Goal: Book appointment/travel/reservation

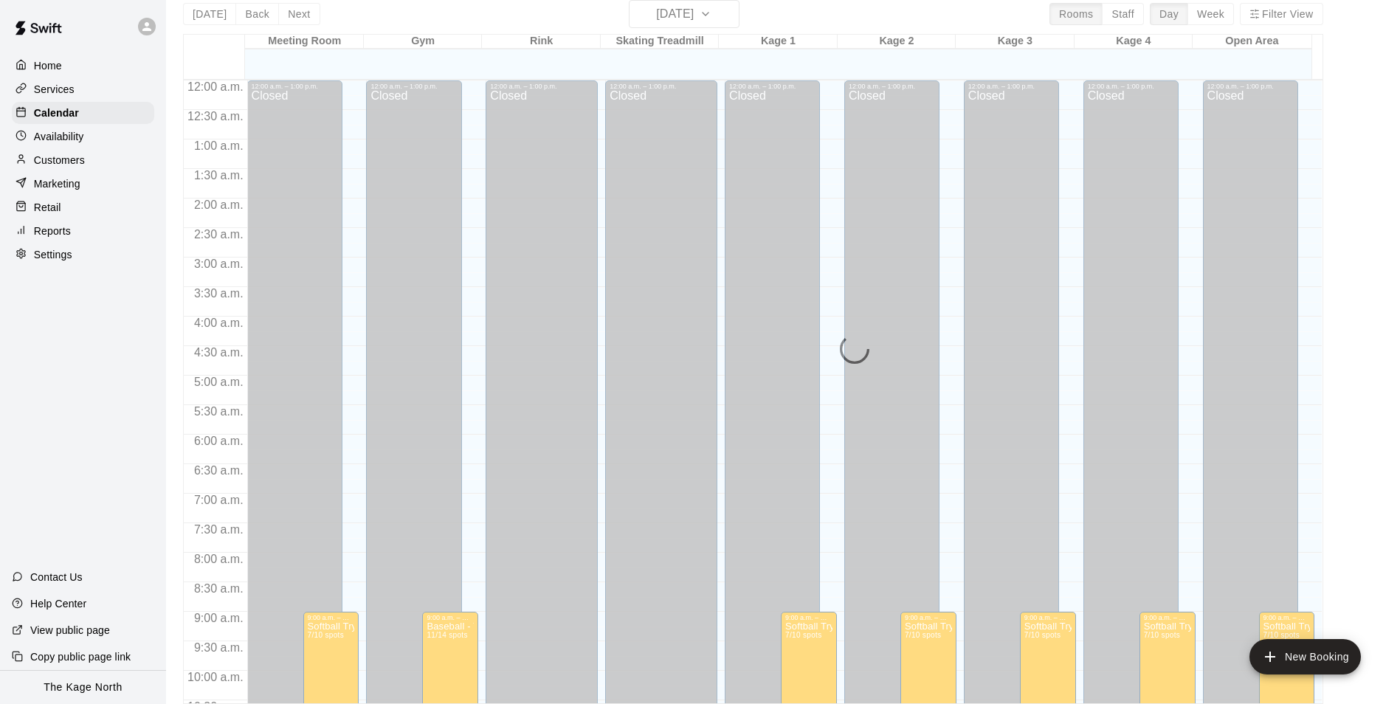
scroll to position [722, 0]
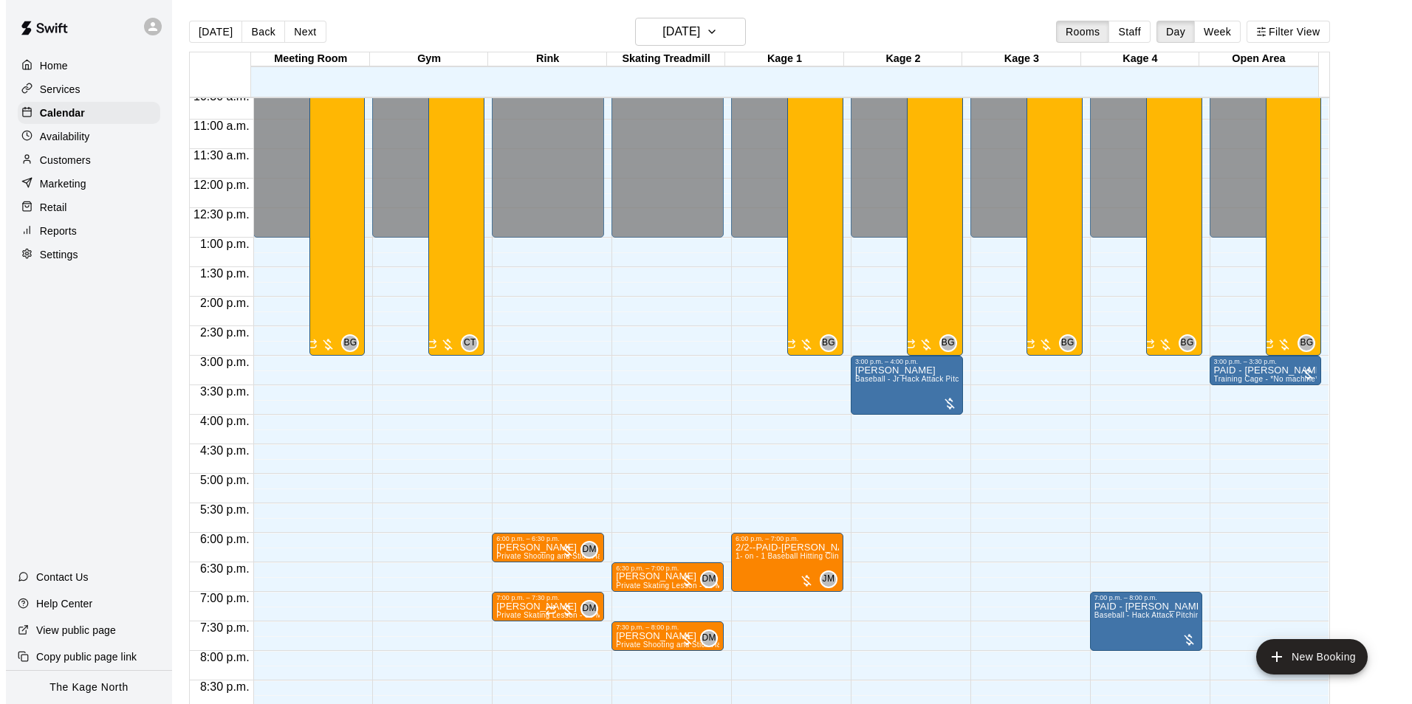
scroll to position [702, 0]
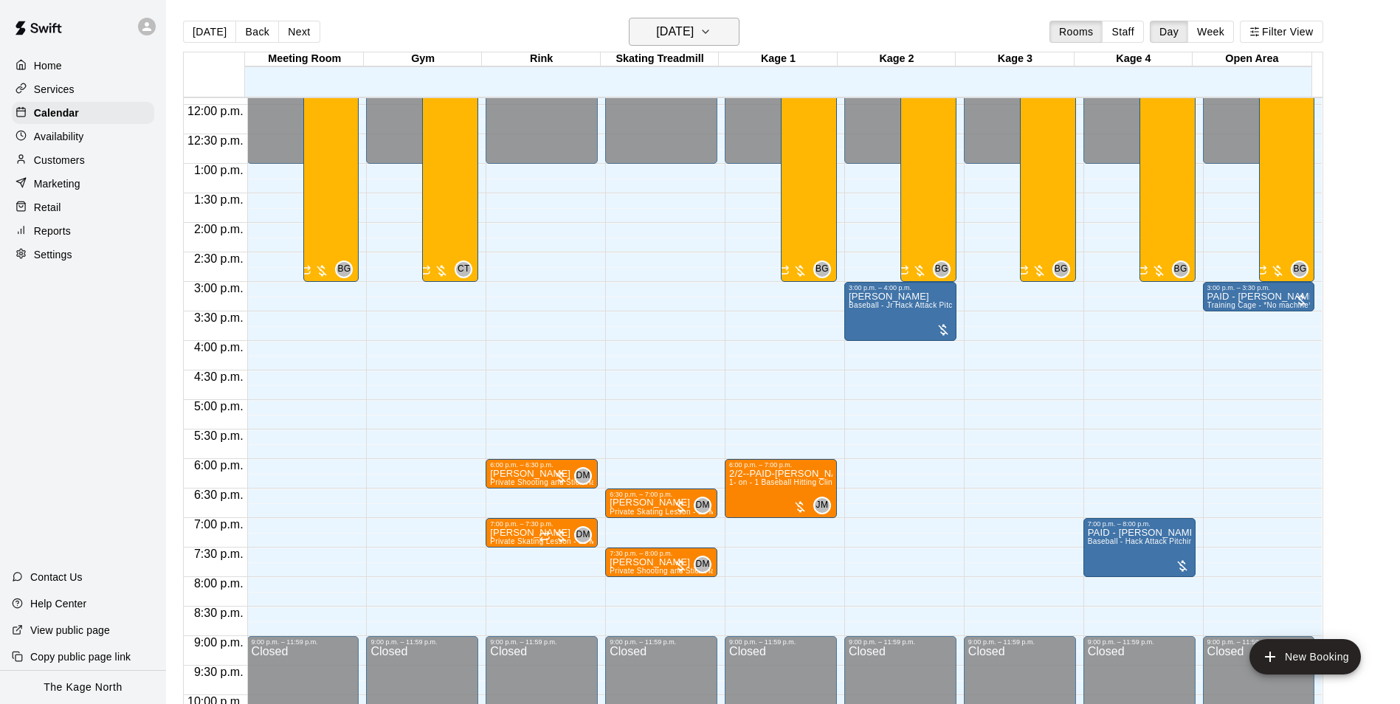
click at [694, 32] on h6 "[DATE]" at bounding box center [675, 31] width 38 height 21
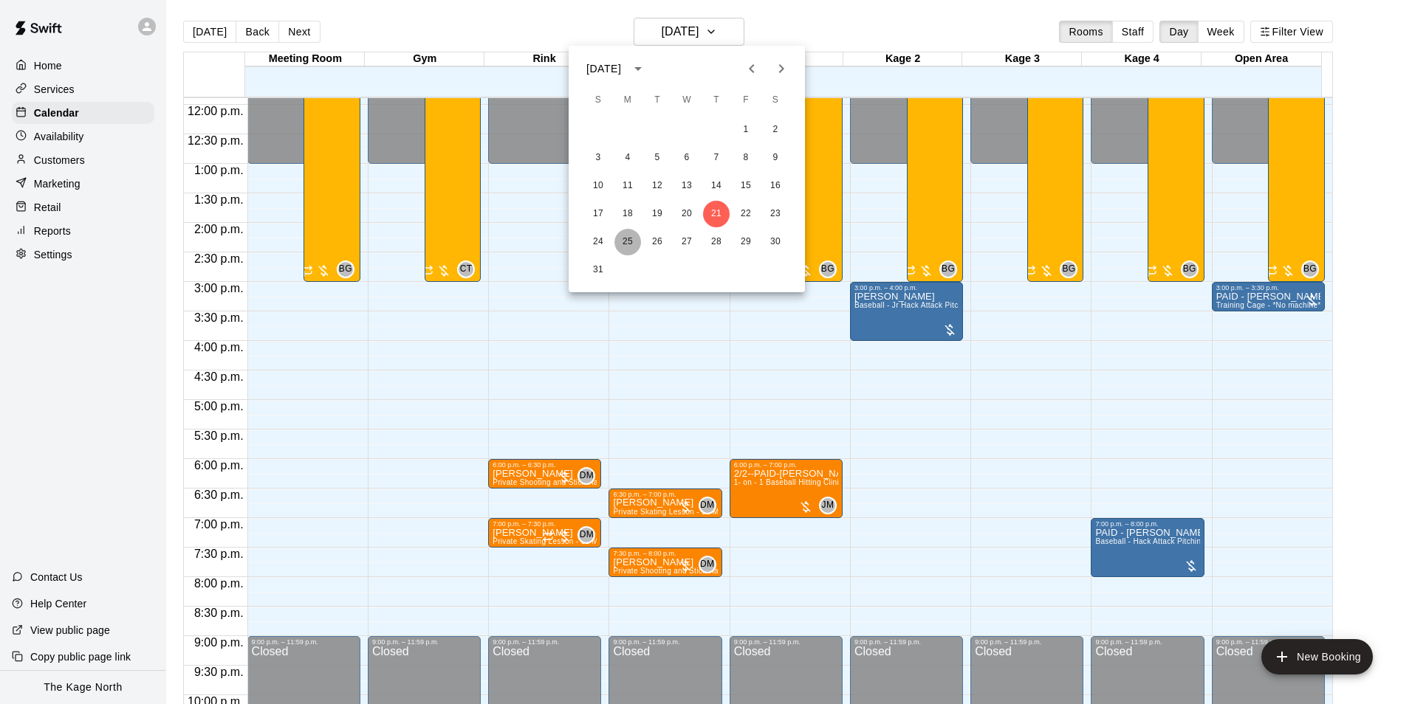
click at [625, 240] on button "25" at bounding box center [627, 242] width 27 height 27
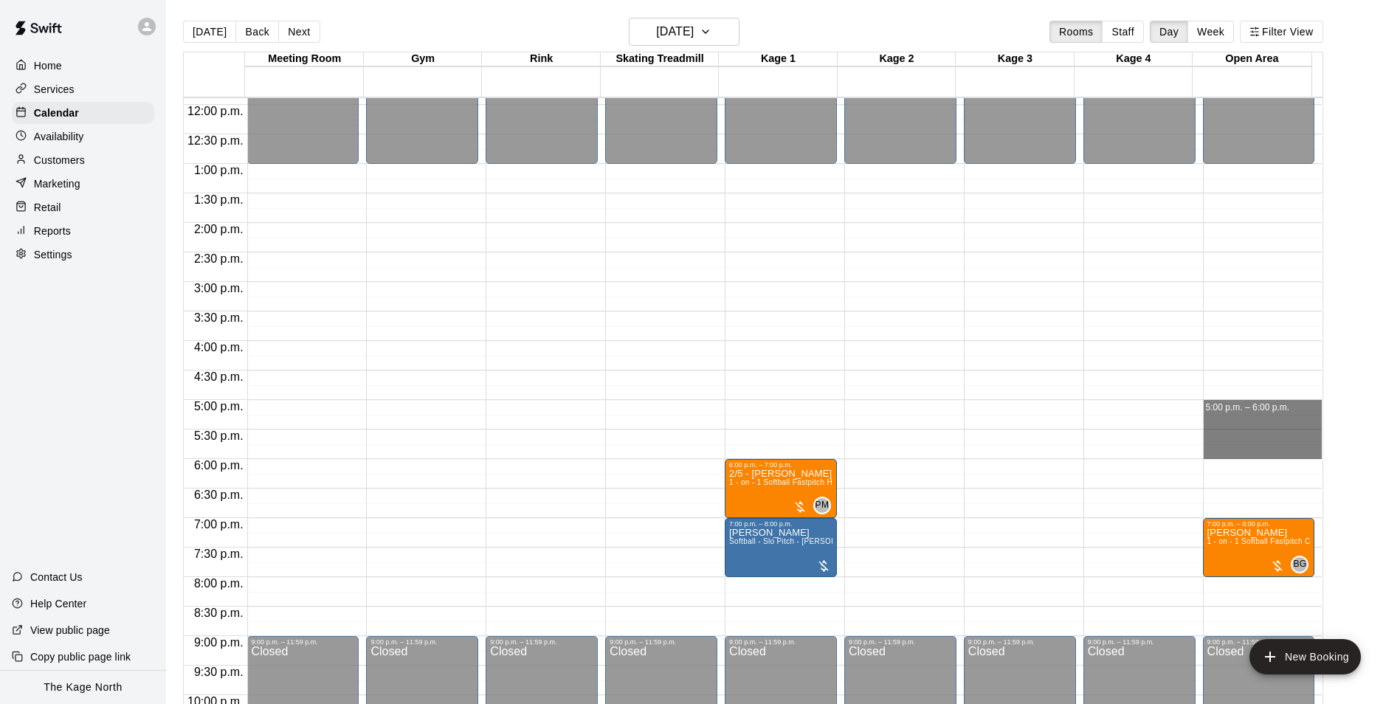
drag, startPoint x: 1205, startPoint y: 404, endPoint x: 1209, endPoint y: 451, distance: 47.5
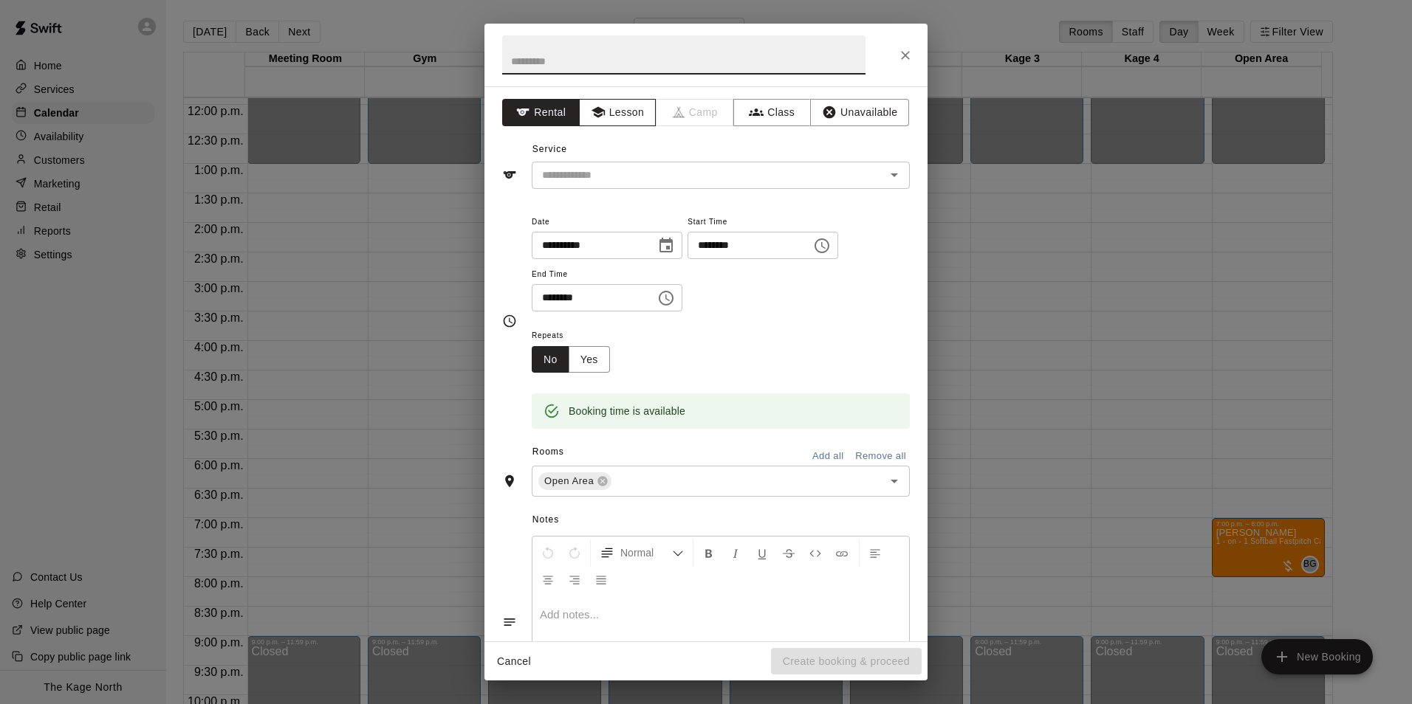
click at [619, 115] on button "Lesson" at bounding box center [618, 112] width 78 height 27
click at [885, 182] on icon "Open" at bounding box center [894, 175] width 18 height 18
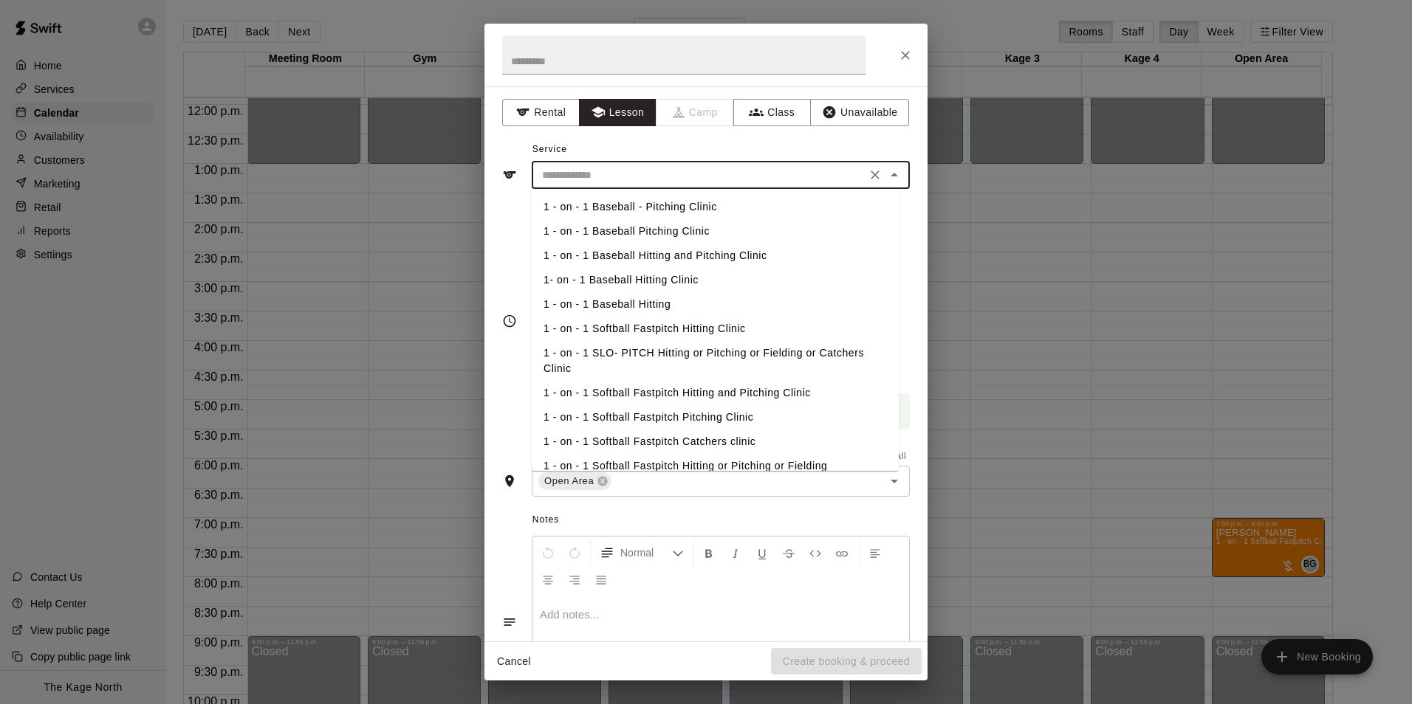
click at [760, 394] on li "1 - on - 1 Softball Fastpitch Hitting and Pitching Clinic" at bounding box center [715, 393] width 367 height 24
type input "**********"
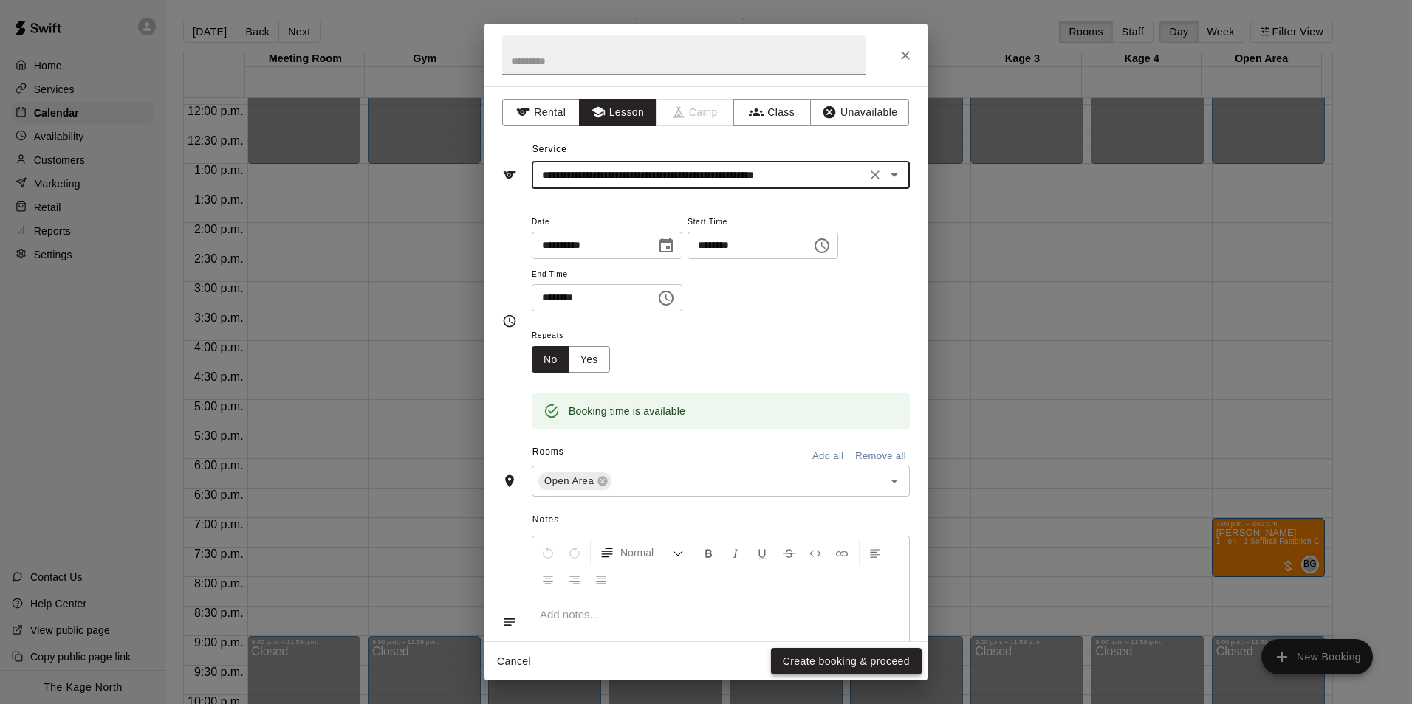
click at [827, 657] on button "Create booking & proceed" at bounding box center [846, 661] width 151 height 27
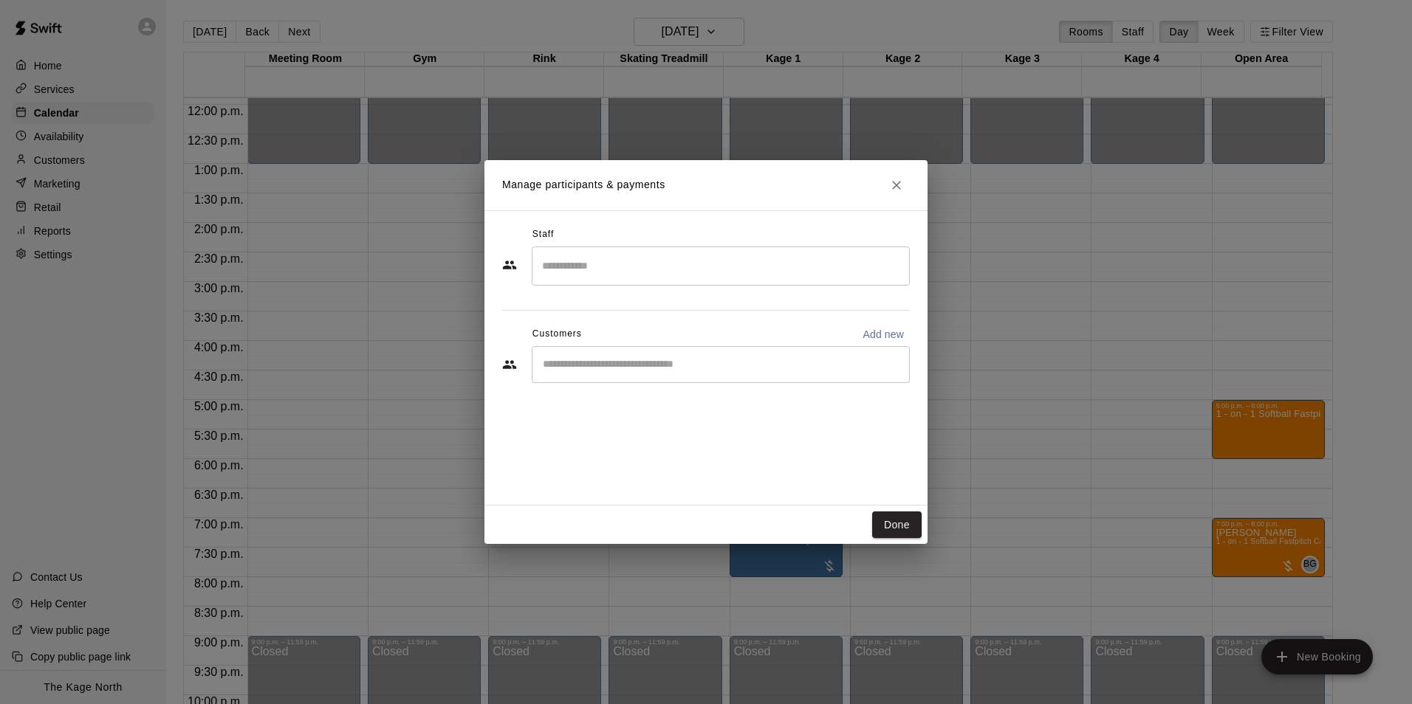
click at [619, 269] on input "Search staff" at bounding box center [720, 266] width 365 height 26
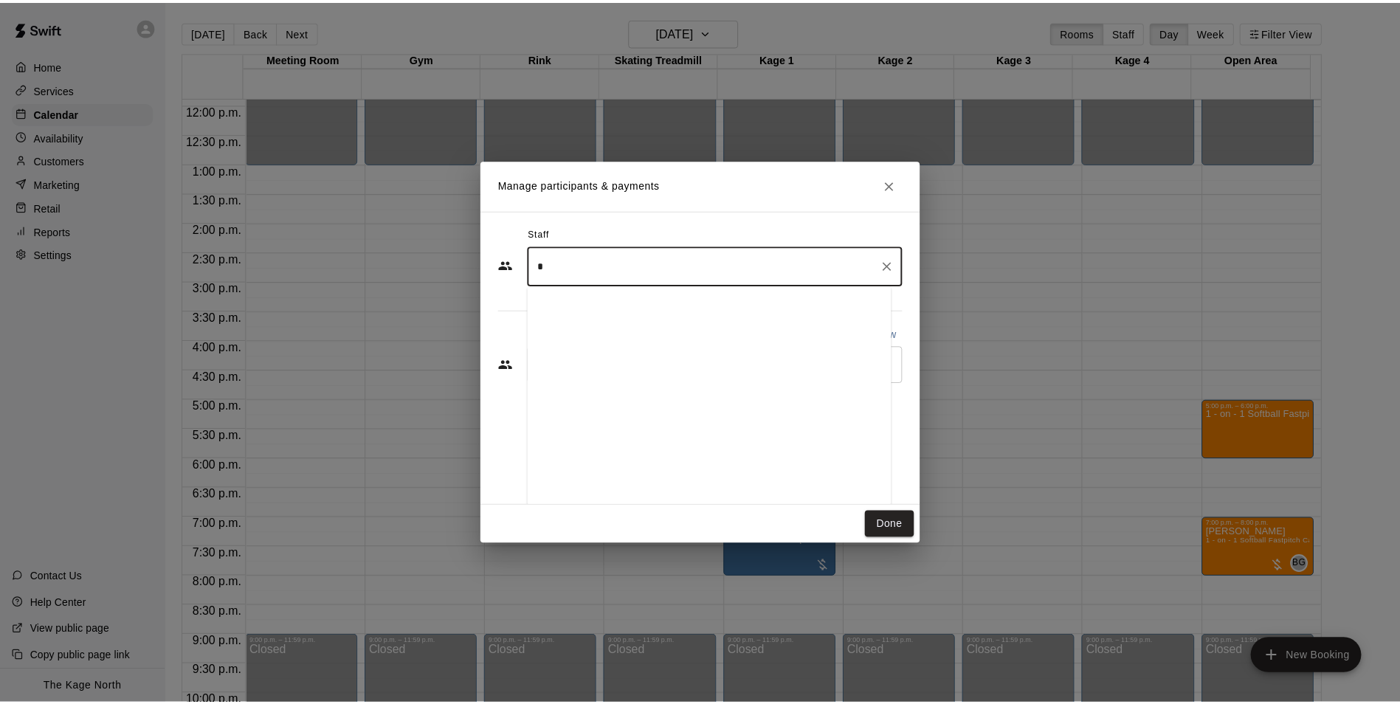
scroll to position [0, 0]
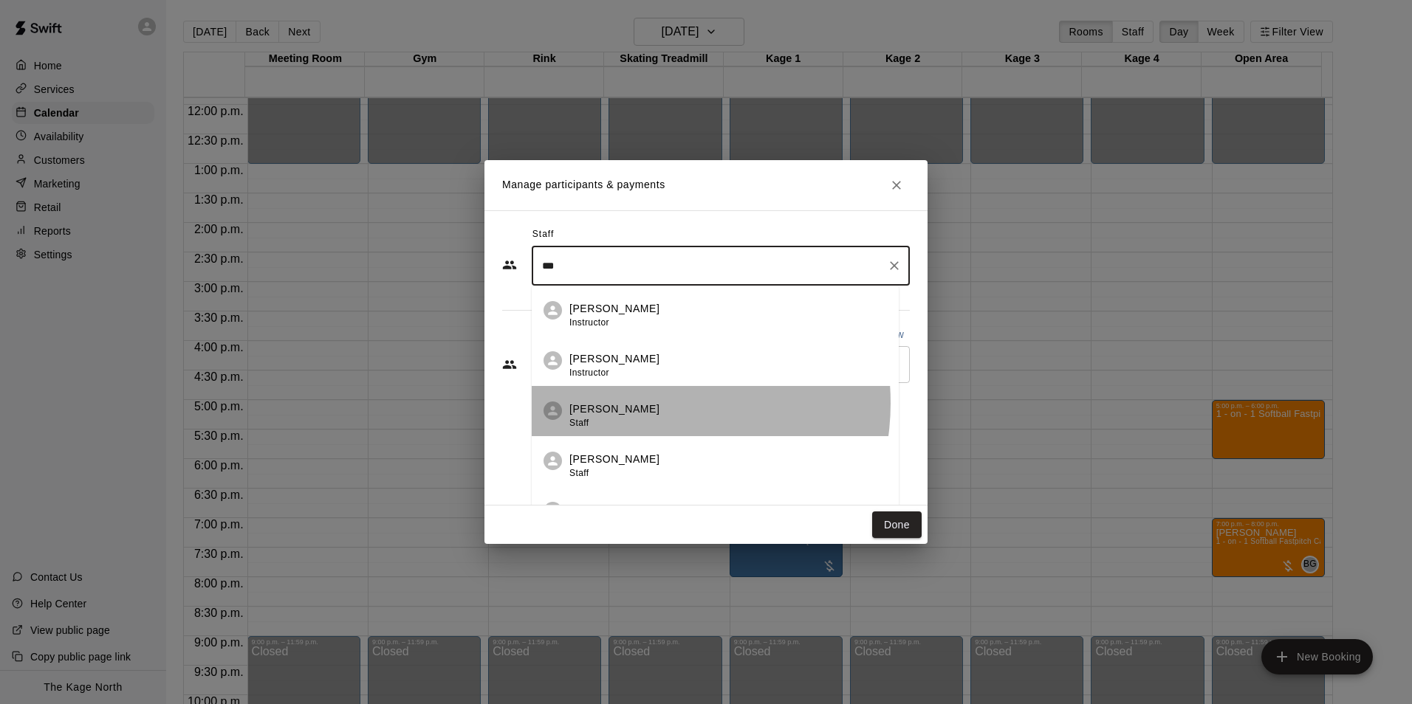
click at [637, 403] on p "[PERSON_NAME]" at bounding box center [614, 410] width 90 height 16
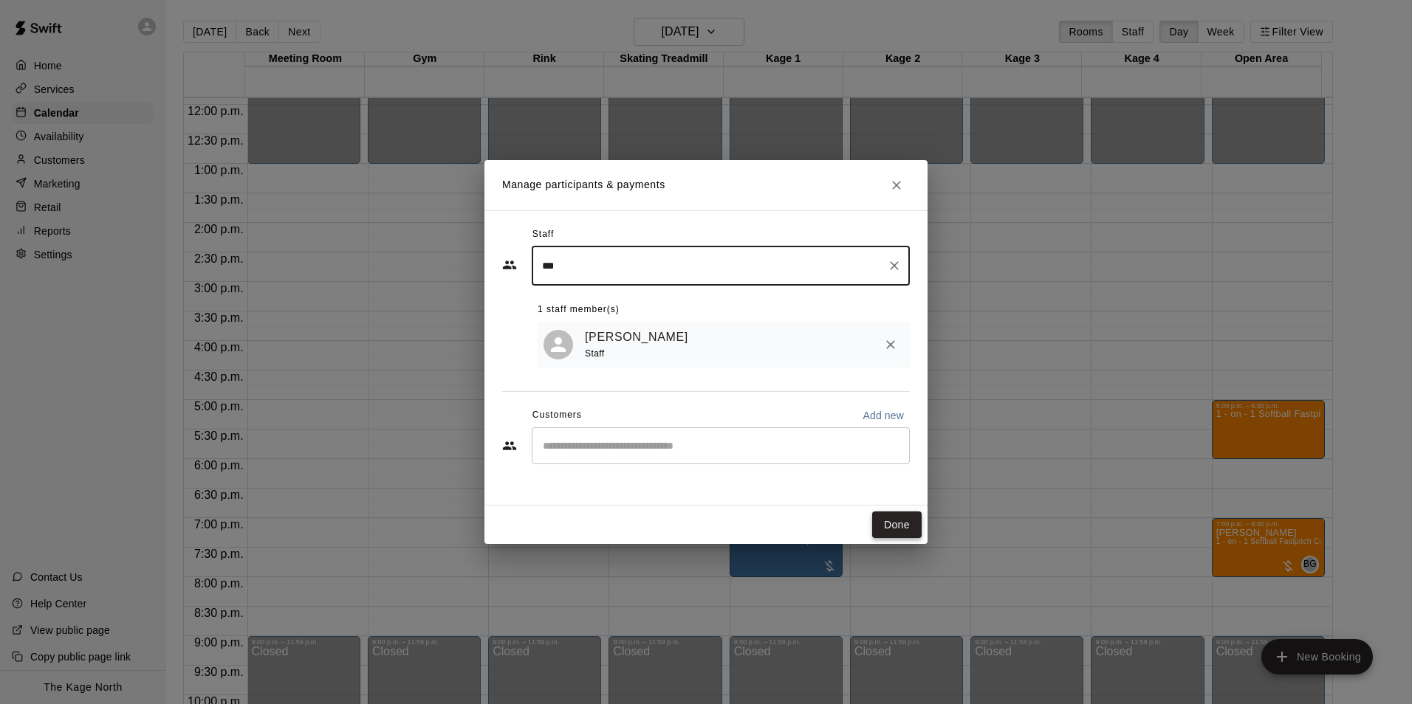
type input "***"
click at [904, 526] on button "Done" at bounding box center [896, 525] width 49 height 27
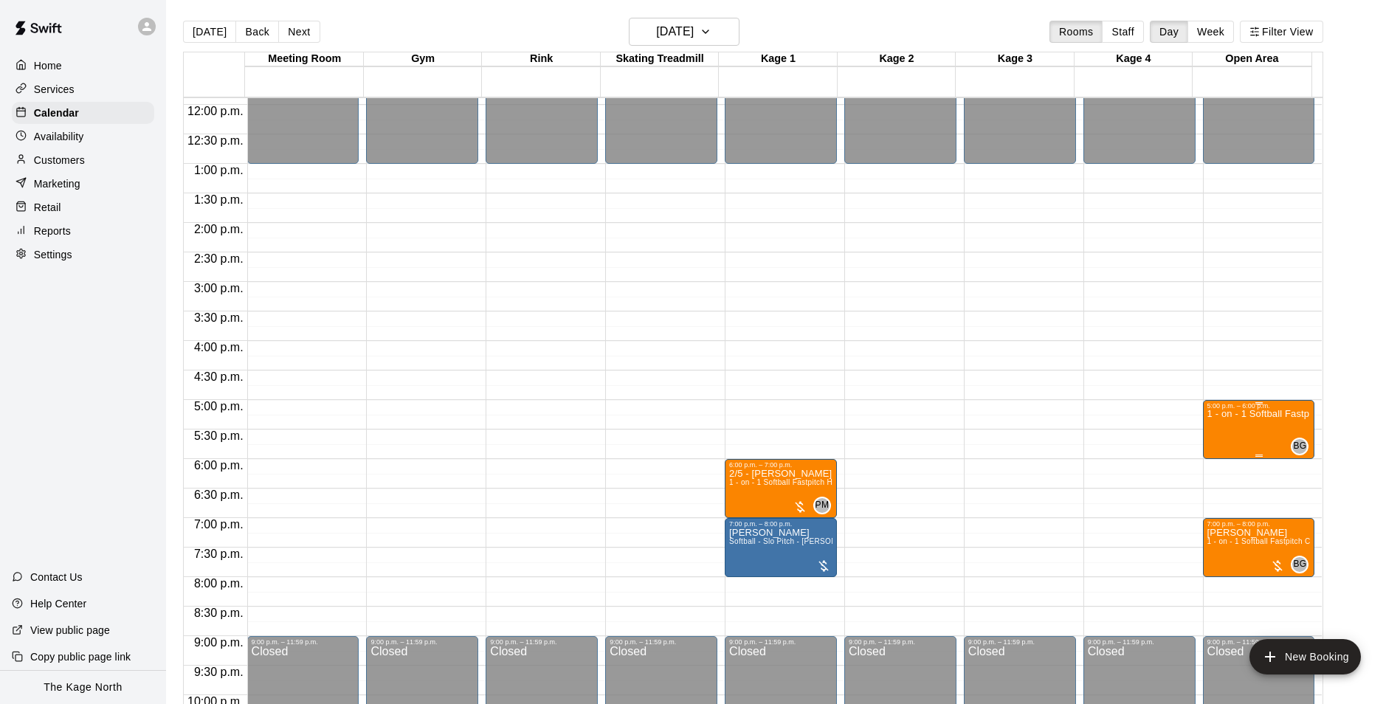
click at [1224, 429] on icon "edit" at bounding box center [1220, 428] width 18 height 18
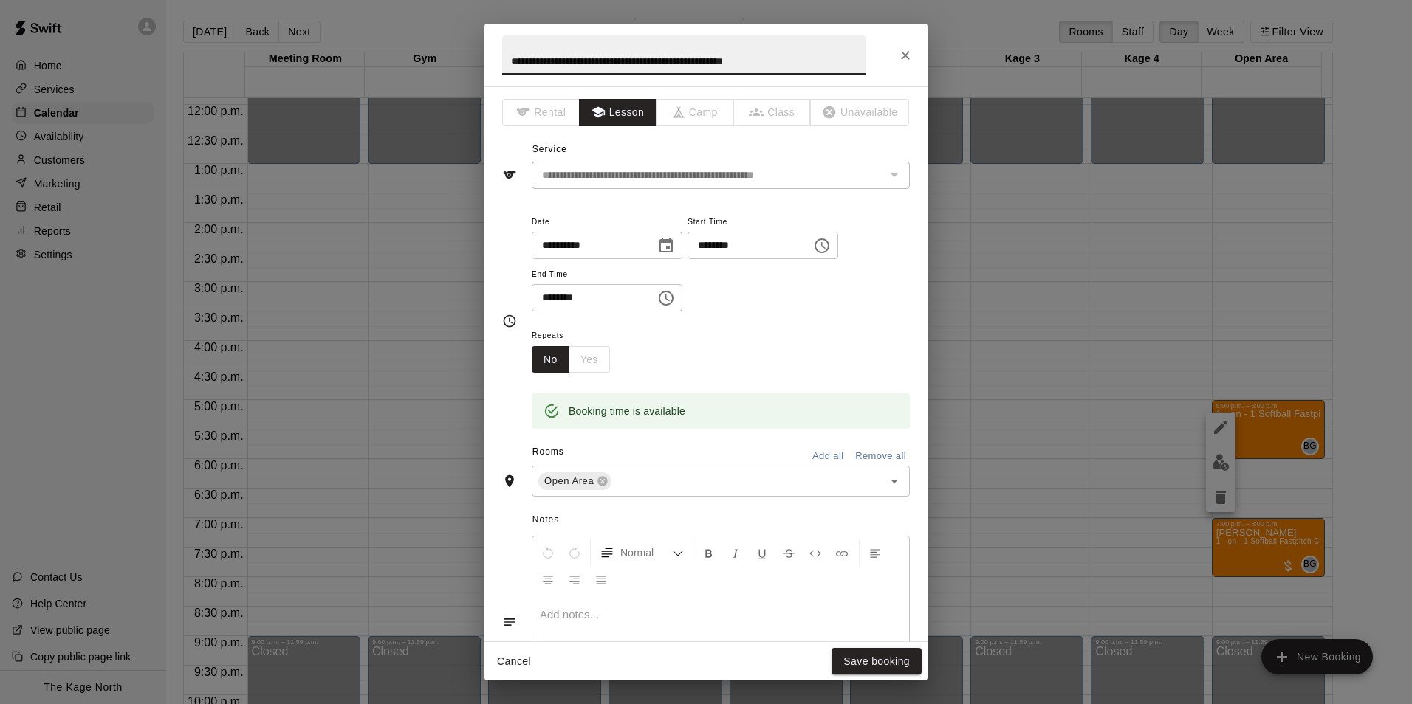
drag, startPoint x: 782, startPoint y: 61, endPoint x: 433, endPoint y: 53, distance: 349.3
click at [435, 53] on div "**********" at bounding box center [706, 352] width 1412 height 704
type input "*"
type input "**********"
click at [863, 658] on button "Save booking" at bounding box center [876, 661] width 90 height 27
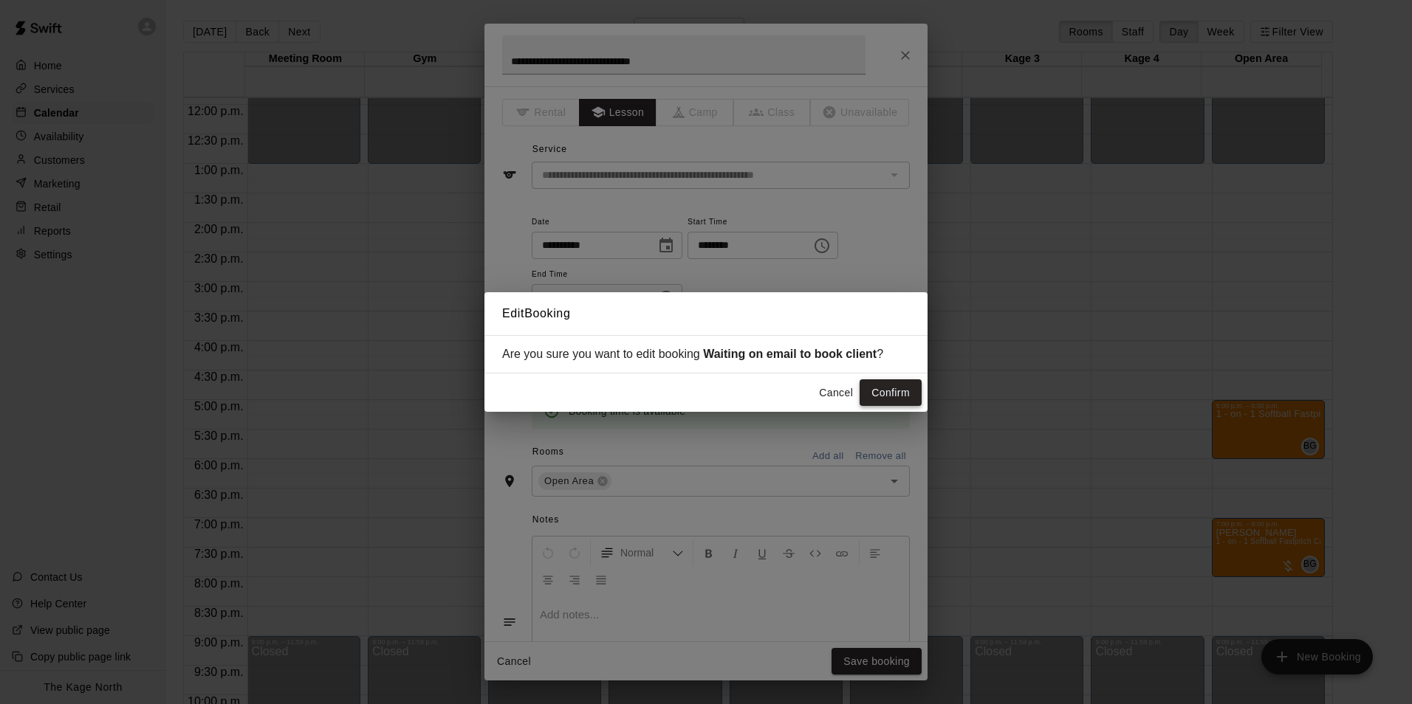
click at [885, 391] on button "Confirm" at bounding box center [890, 392] width 62 height 27
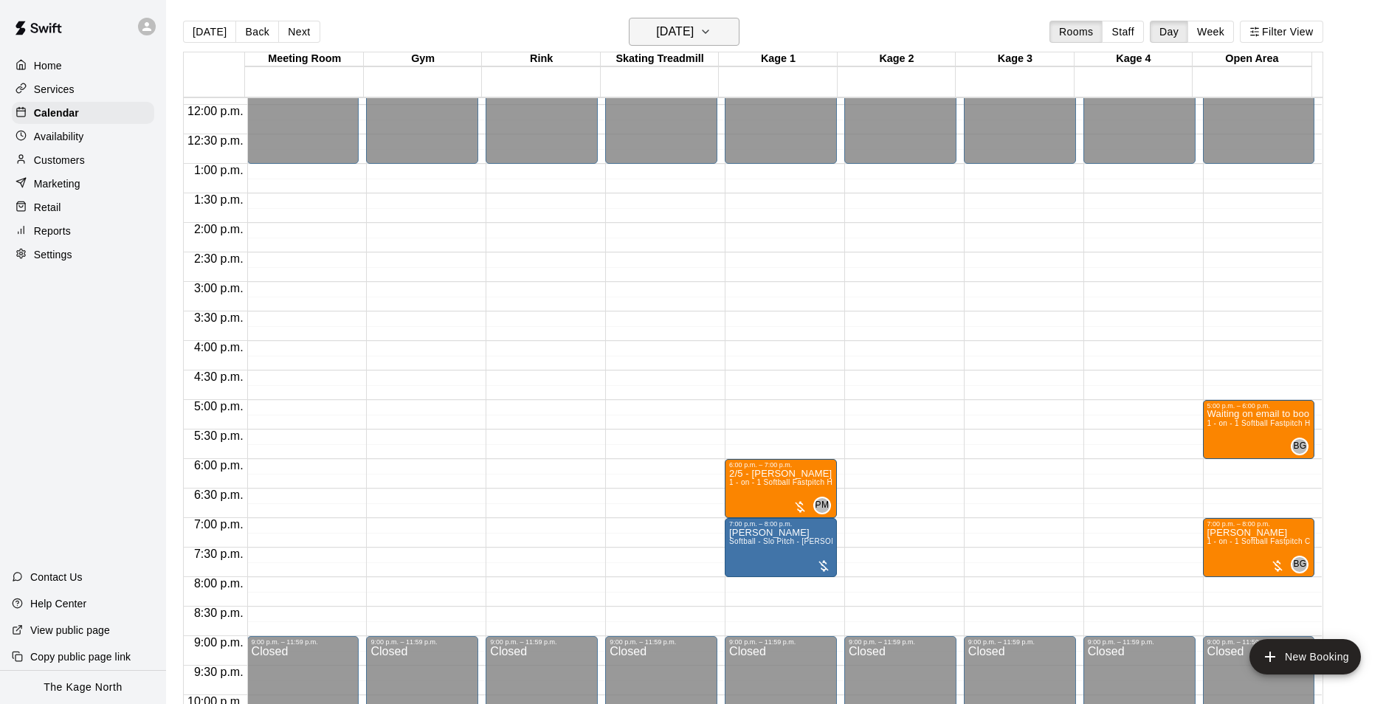
click at [712, 38] on icon "button" at bounding box center [706, 32] width 12 height 18
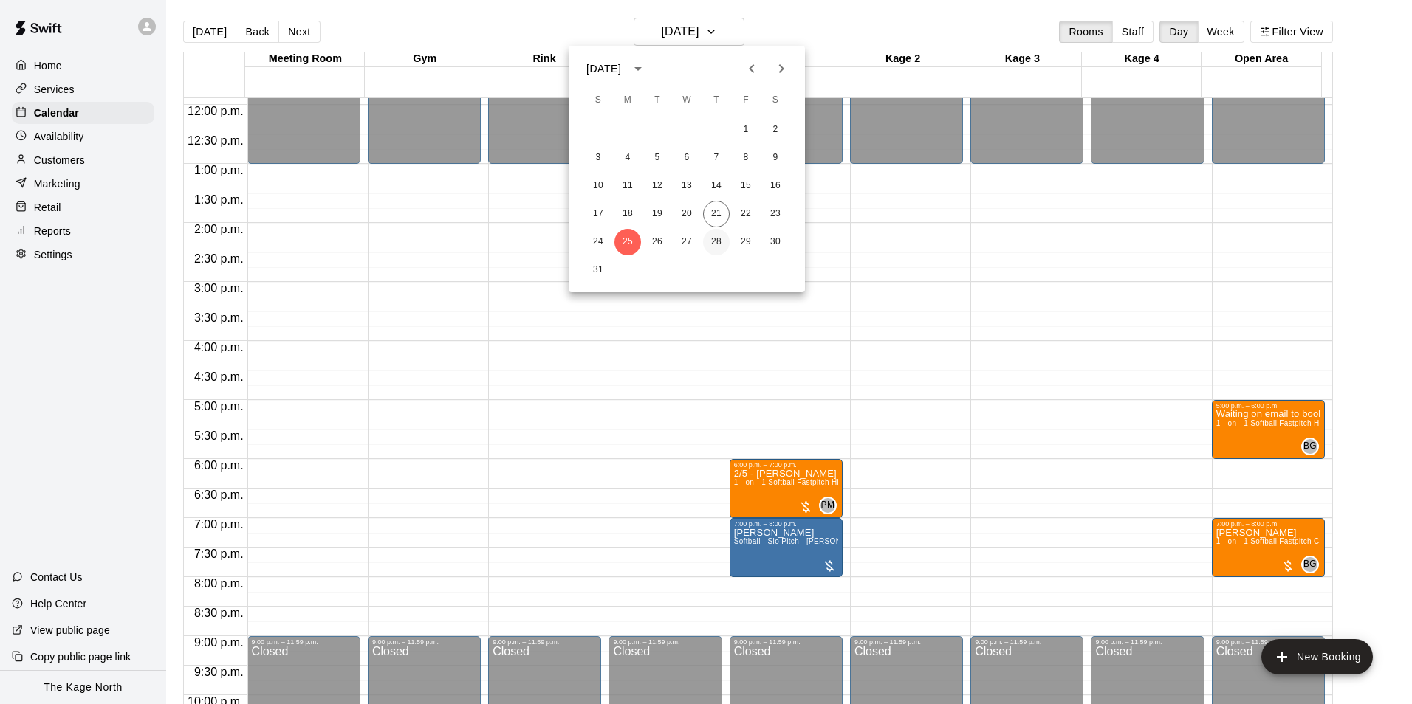
click at [715, 240] on button "28" at bounding box center [716, 242] width 27 height 27
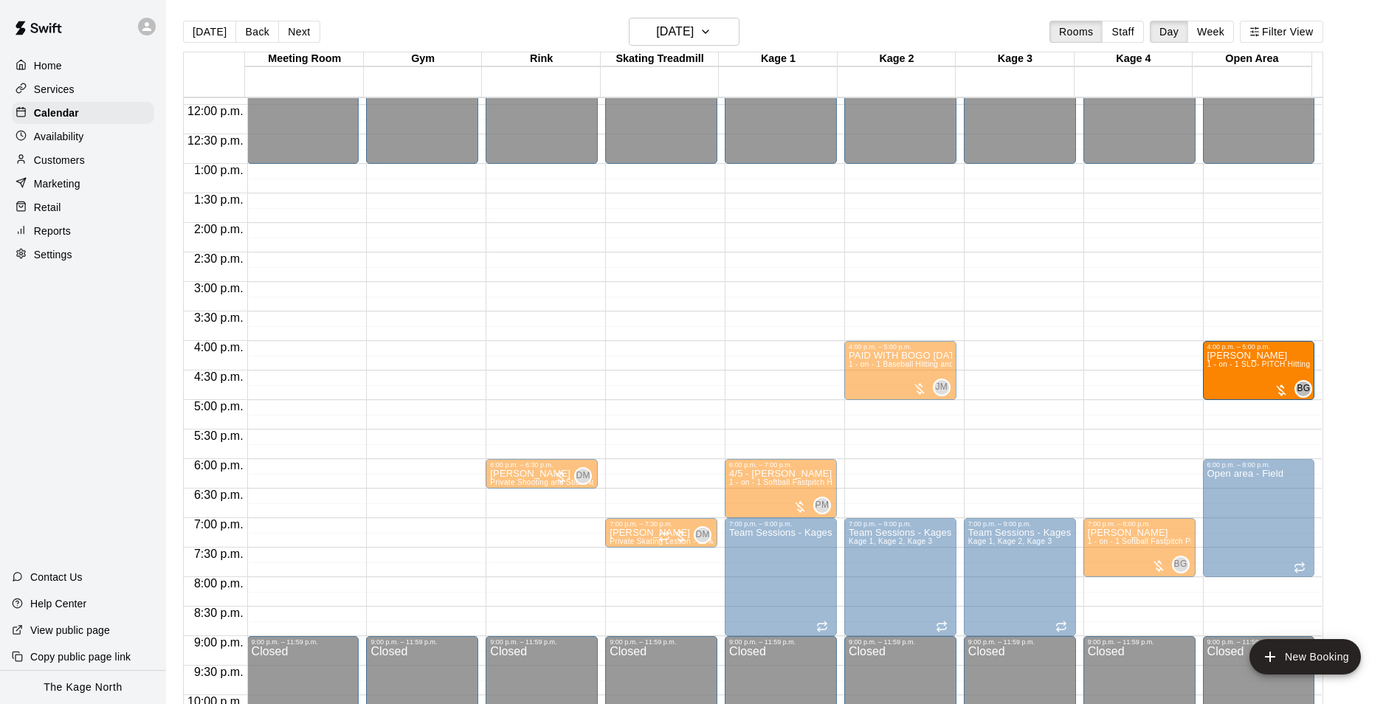
drag, startPoint x: 999, startPoint y: 379, endPoint x: 1206, endPoint y: 382, distance: 207.5
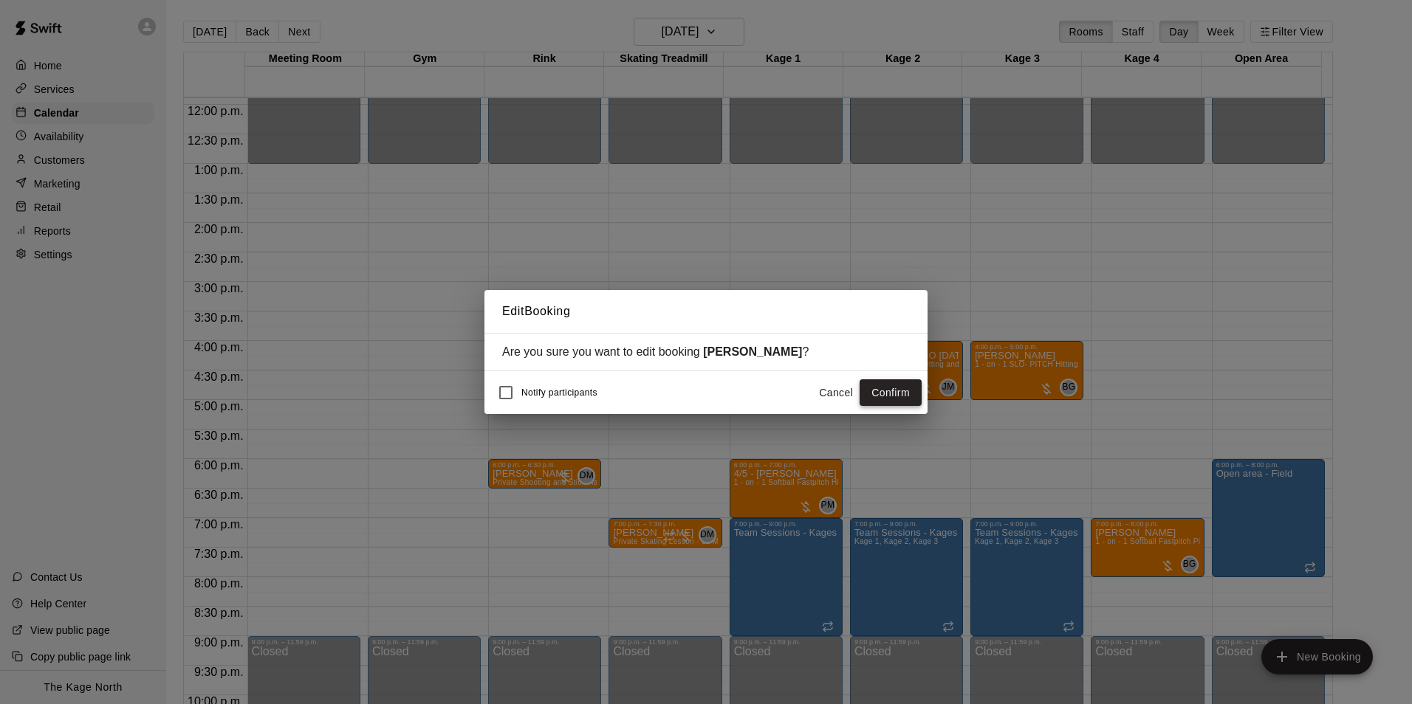
click at [895, 389] on button "Confirm" at bounding box center [890, 392] width 62 height 27
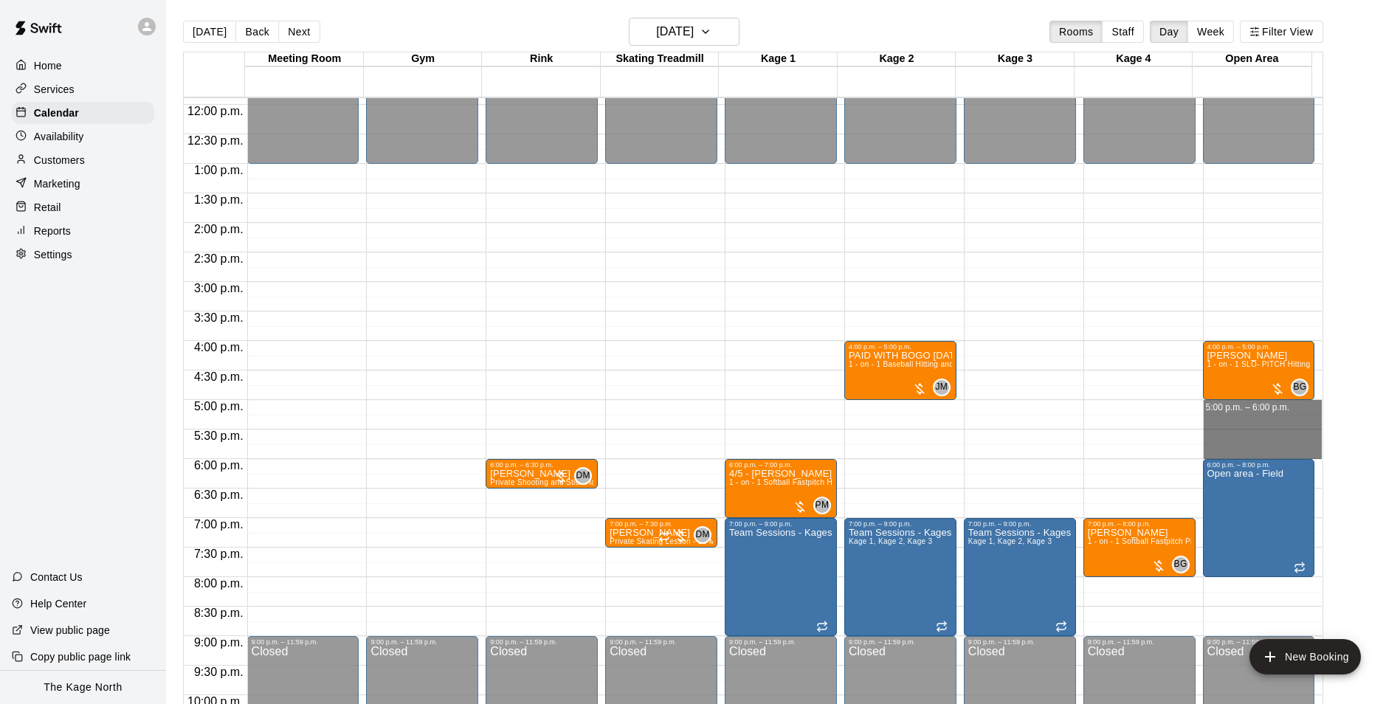
drag, startPoint x: 1205, startPoint y: 404, endPoint x: 1206, endPoint y: 455, distance: 50.9
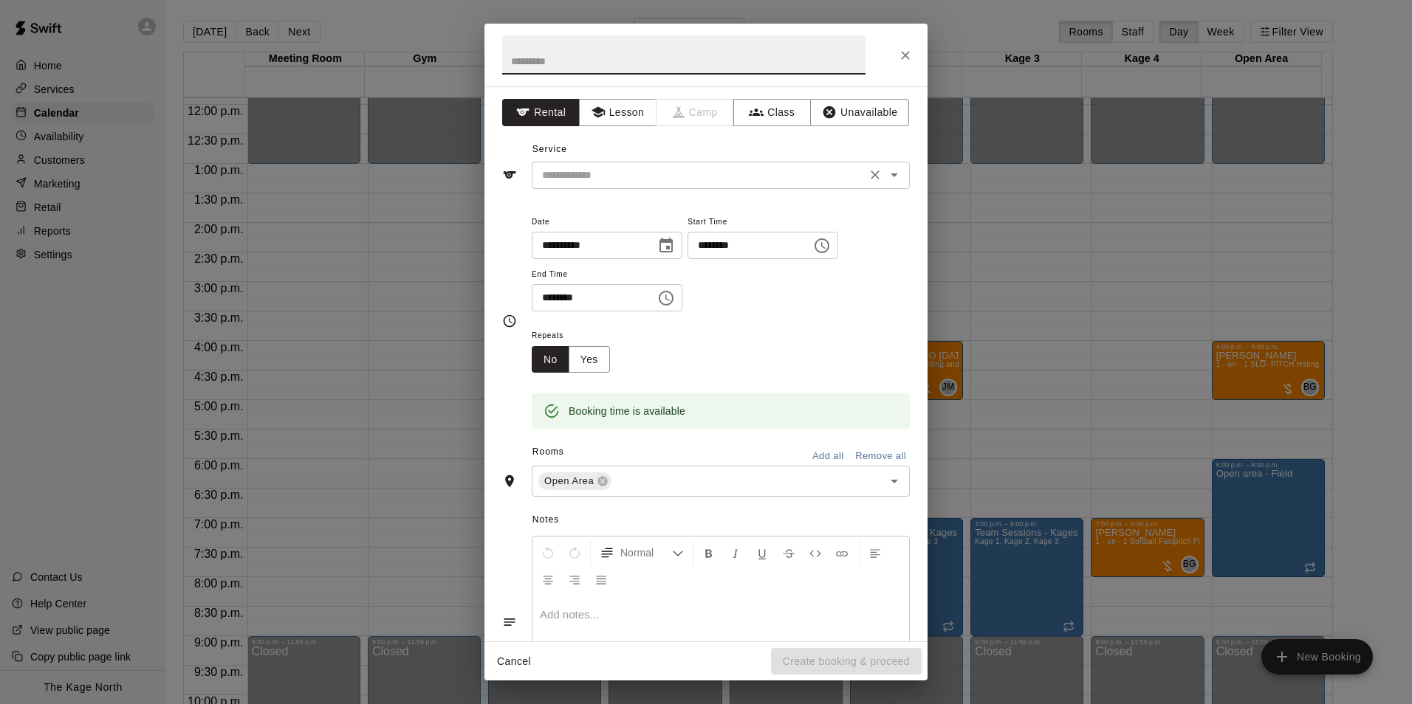
click at [885, 173] on icon "Open" at bounding box center [894, 175] width 18 height 18
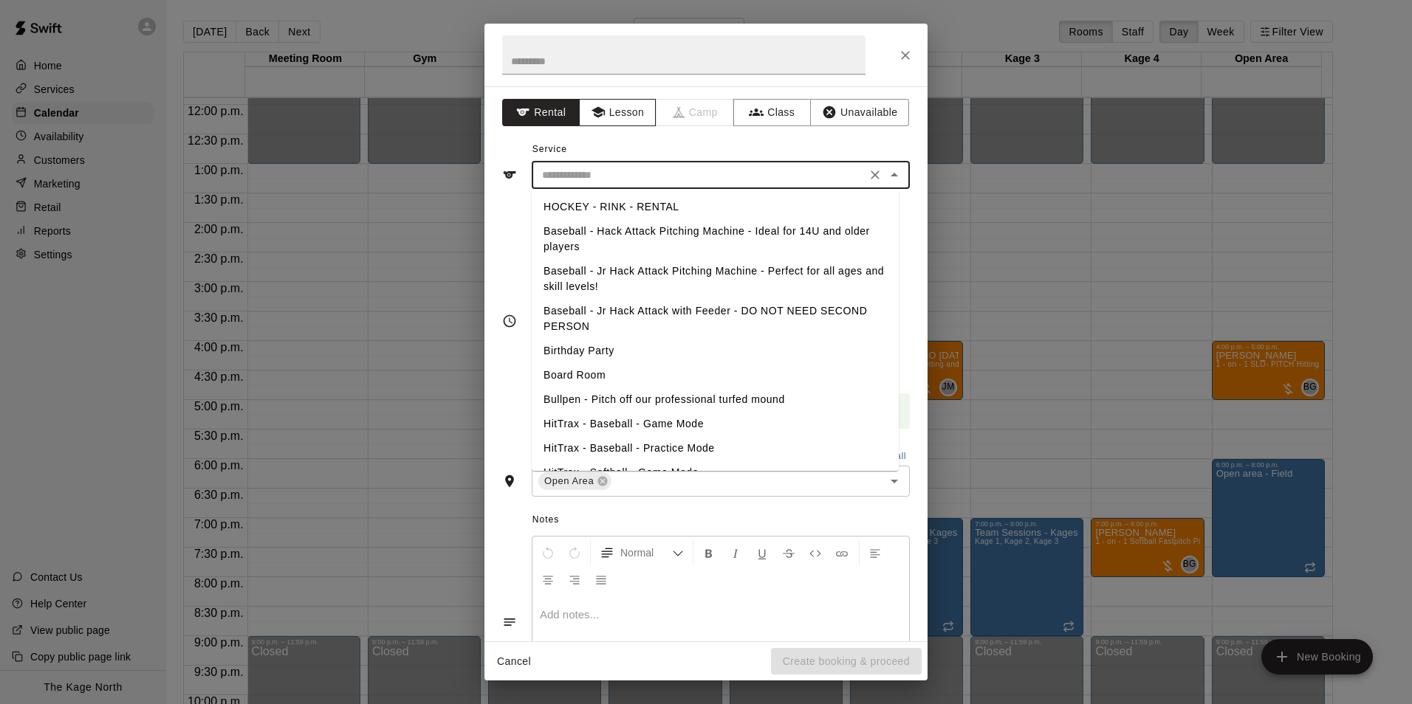
click at [602, 112] on button "Lesson" at bounding box center [618, 112] width 78 height 27
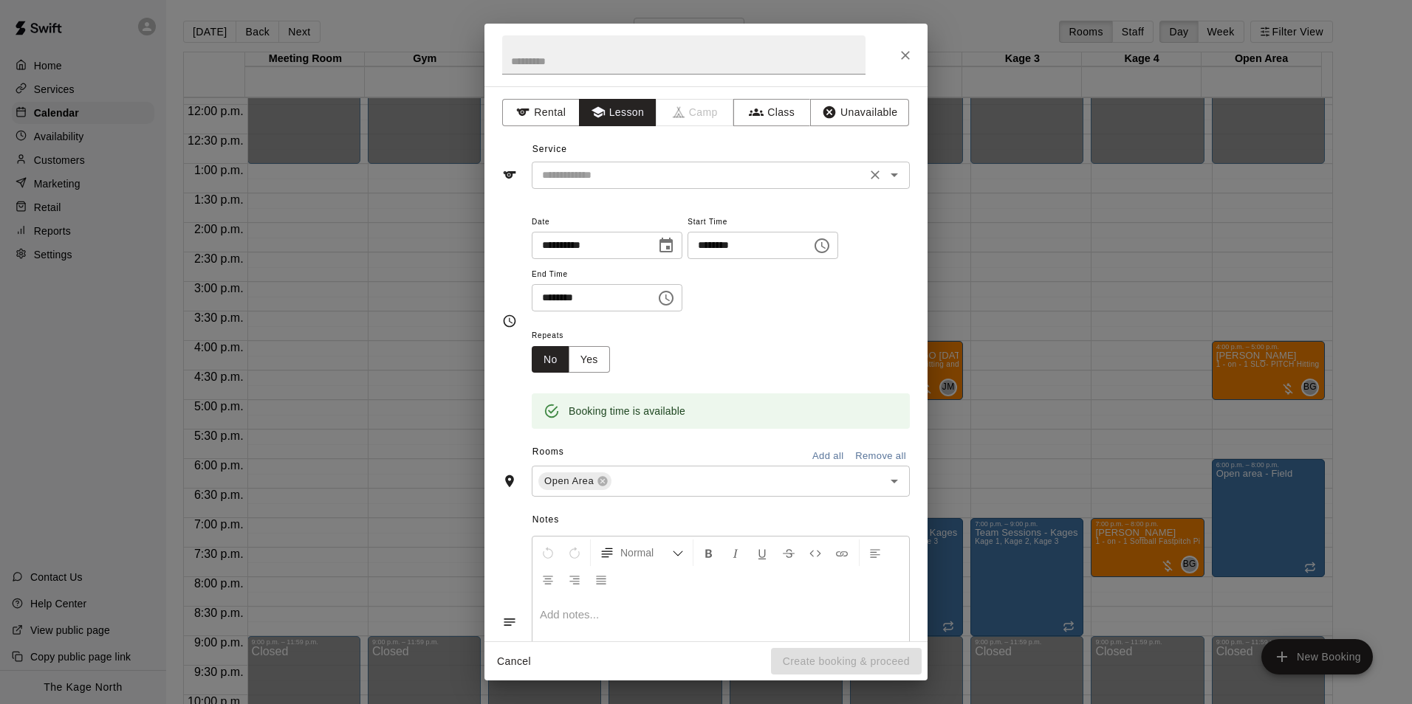
click at [885, 179] on icon "Open" at bounding box center [894, 175] width 18 height 18
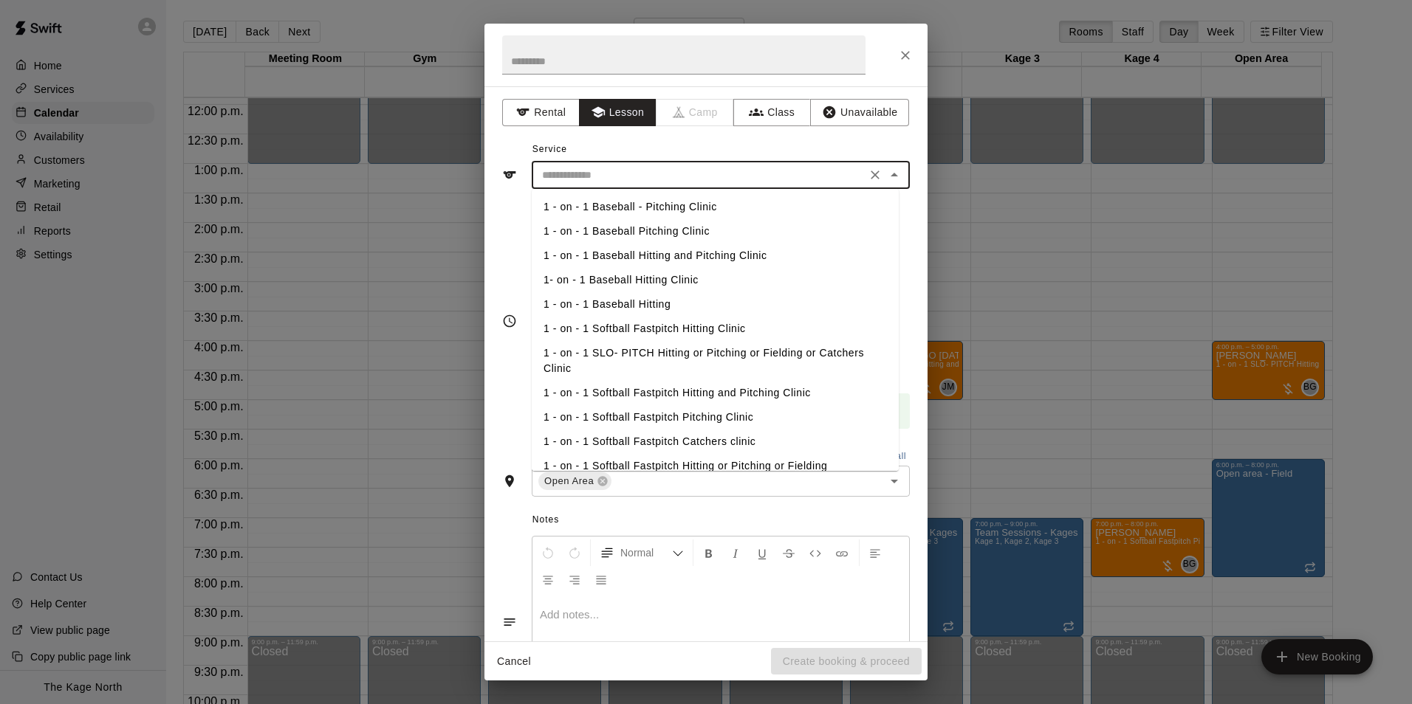
click at [707, 393] on li "1 - on - 1 Softball Fastpitch Hitting and Pitching Clinic" at bounding box center [715, 393] width 367 height 24
type input "**********"
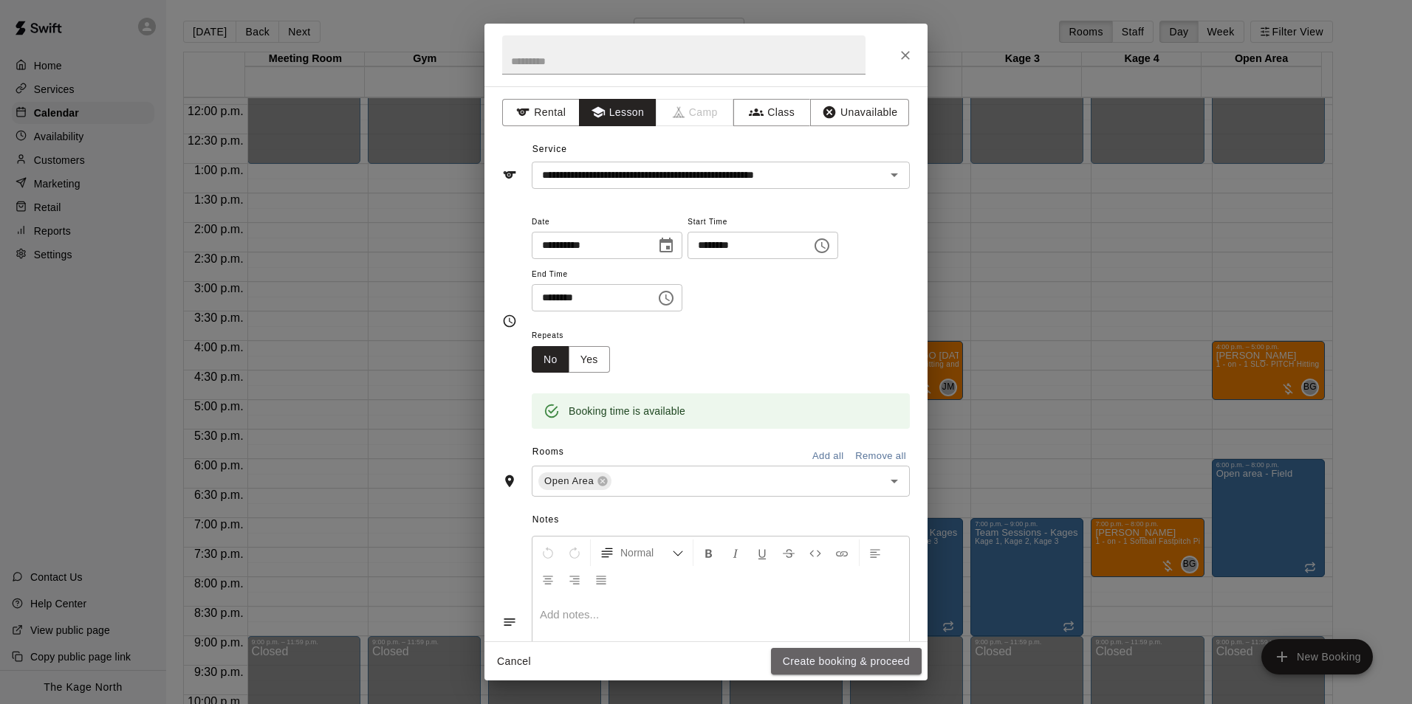
click at [846, 664] on button "Create booking & proceed" at bounding box center [846, 661] width 151 height 27
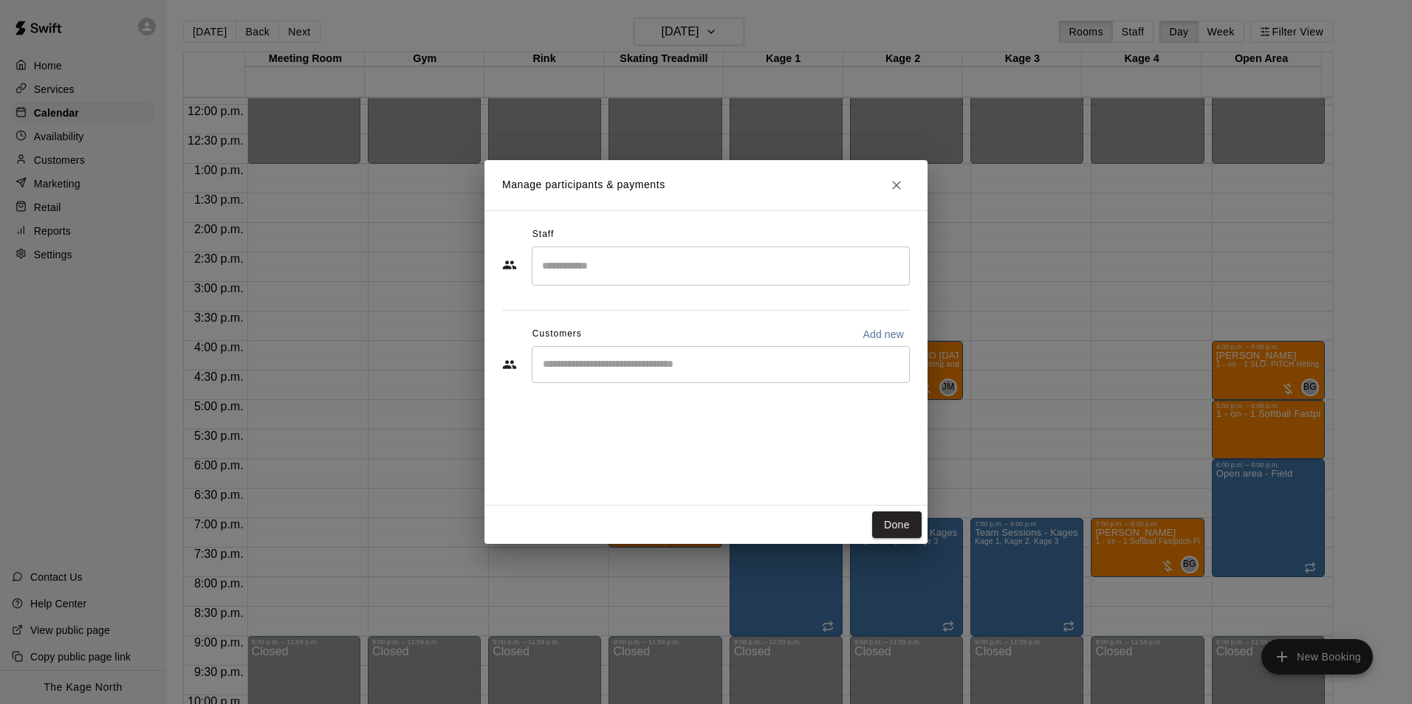
click at [605, 273] on input "Search staff" at bounding box center [720, 266] width 365 height 26
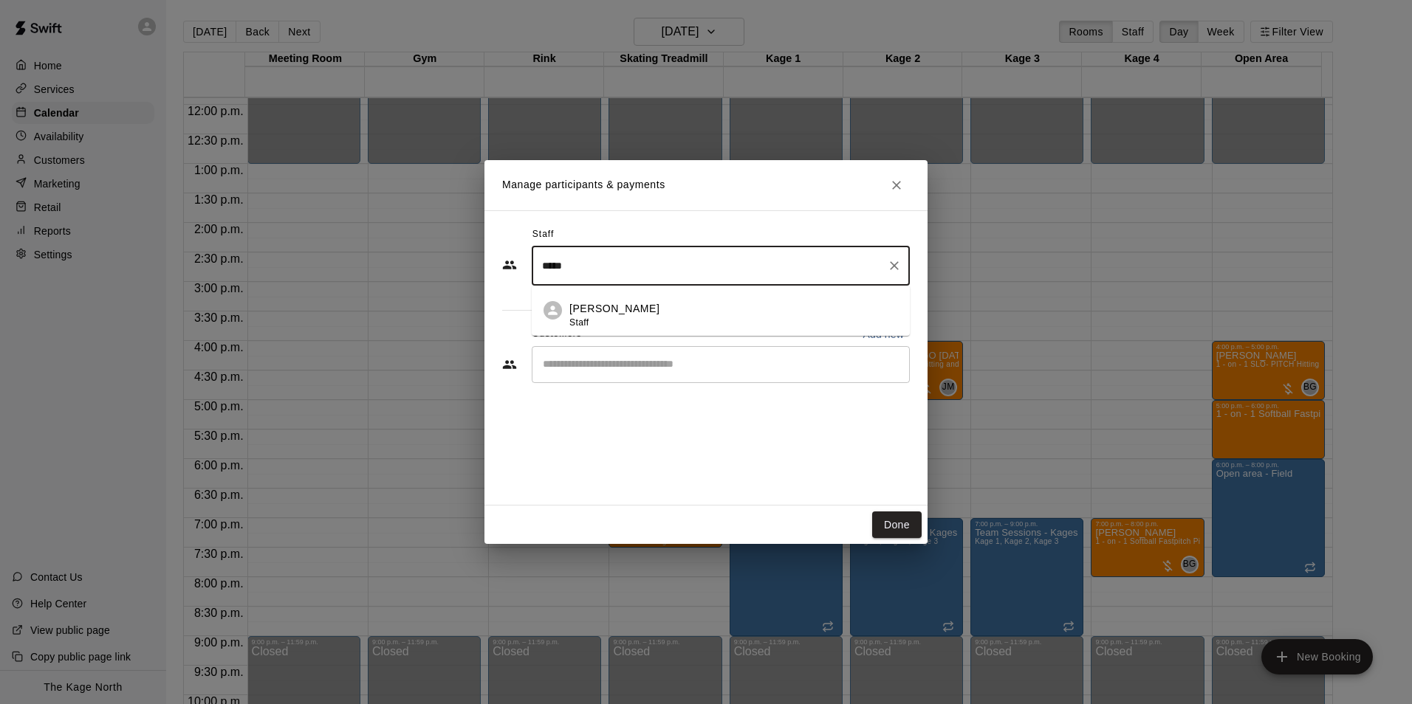
click at [630, 314] on p "[PERSON_NAME]" at bounding box center [614, 309] width 90 height 16
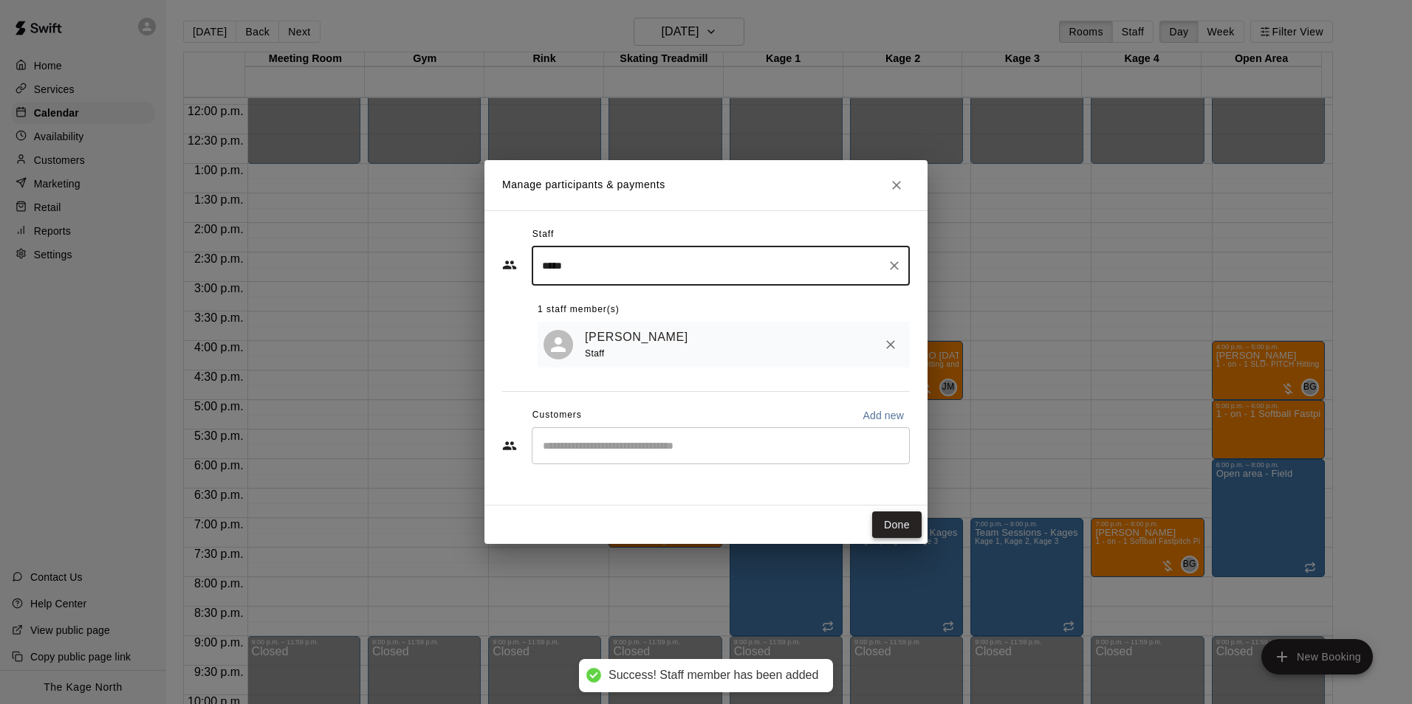
type input "*****"
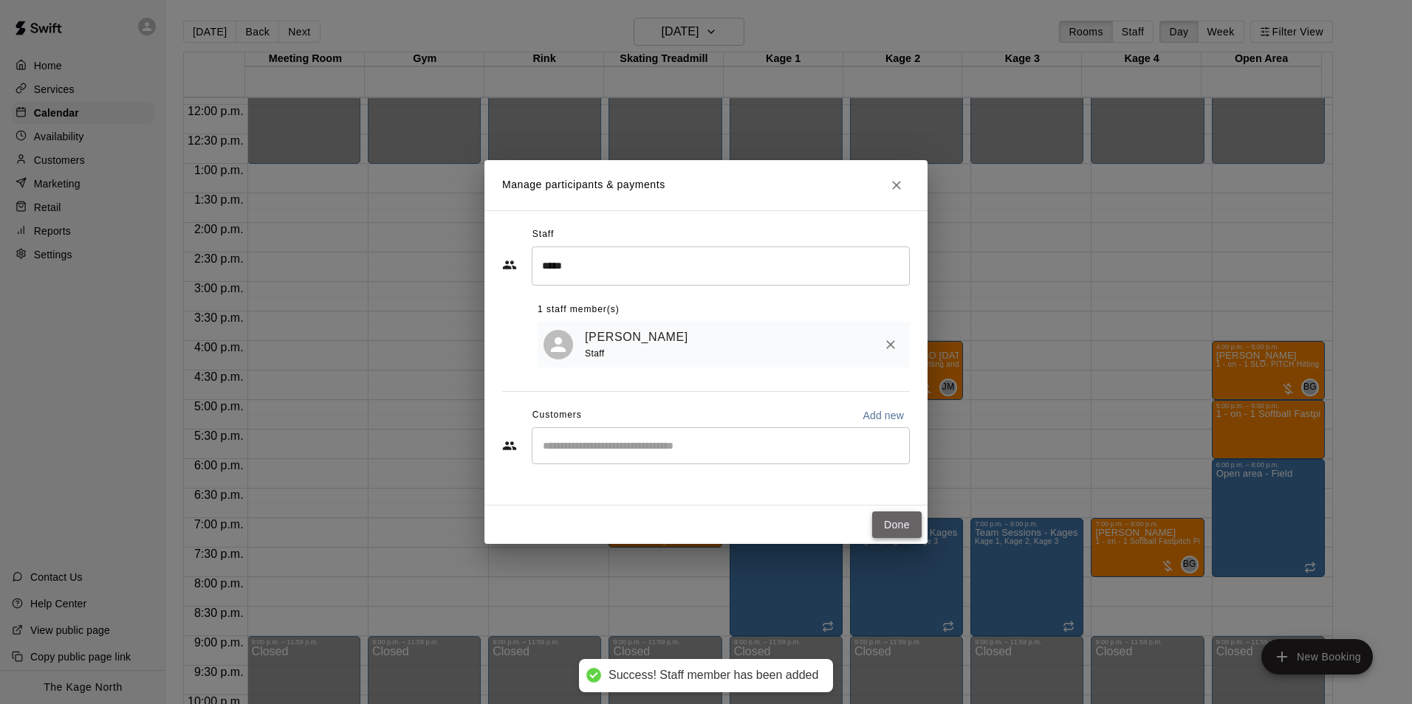
click at [894, 526] on button "Done" at bounding box center [896, 525] width 49 height 27
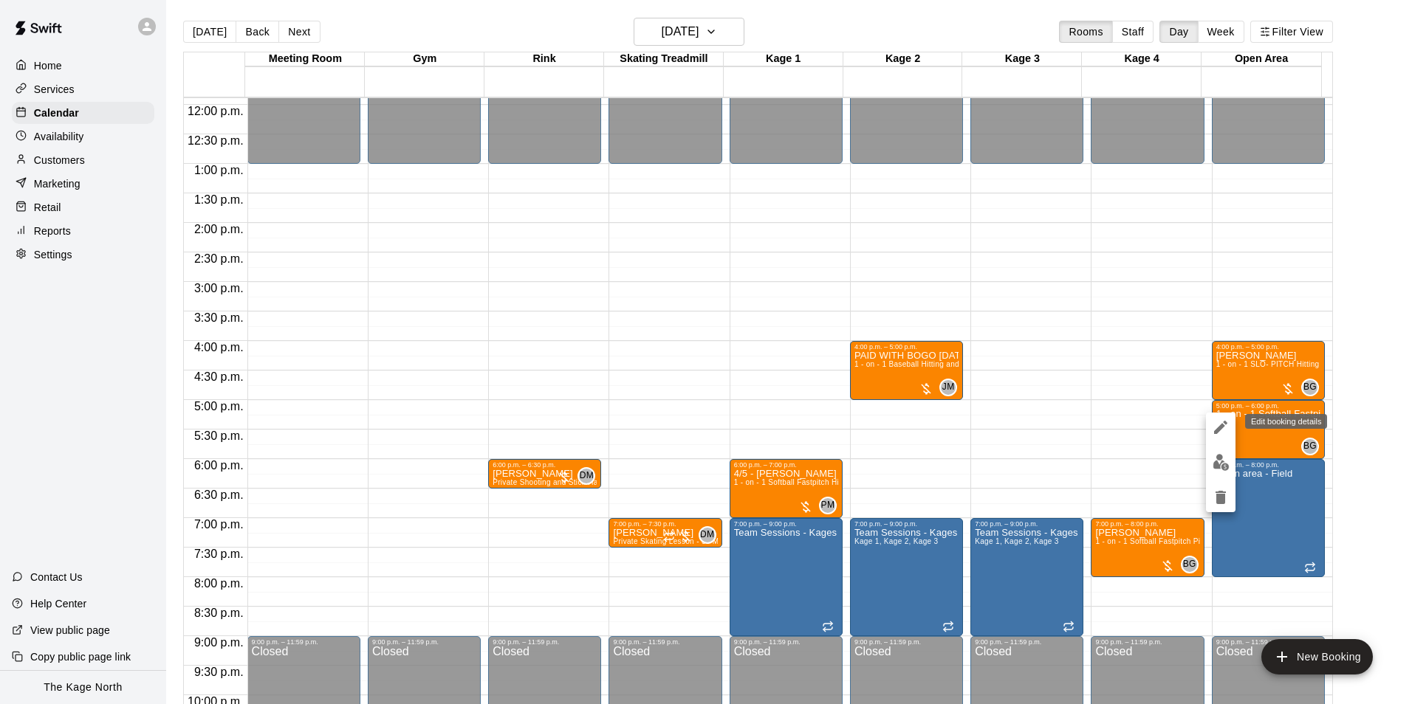
click at [1222, 425] on icon "edit" at bounding box center [1220, 427] width 13 height 13
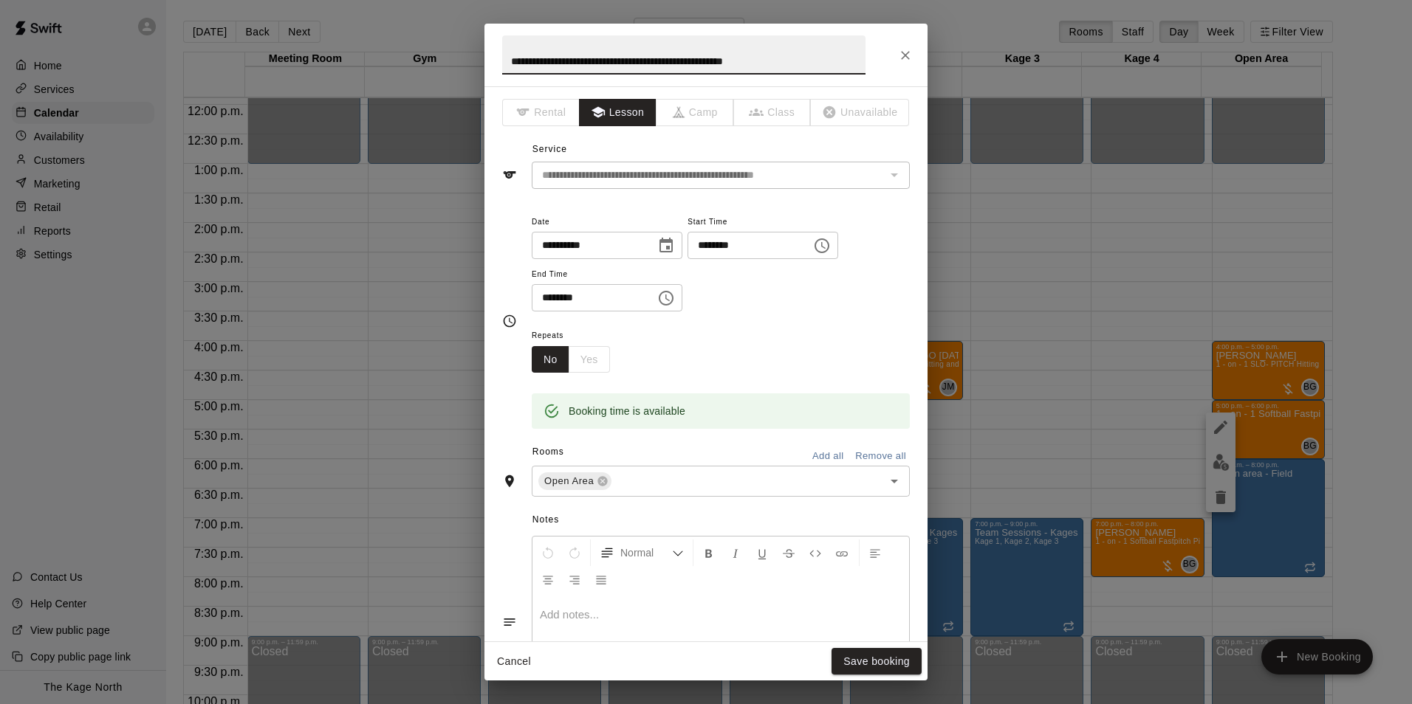
drag, startPoint x: 791, startPoint y: 57, endPoint x: 438, endPoint y: 58, distance: 353.6
click at [438, 58] on div "**********" at bounding box center [706, 352] width 1412 height 704
type input "**********"
click at [869, 669] on button "Save booking" at bounding box center [876, 661] width 90 height 27
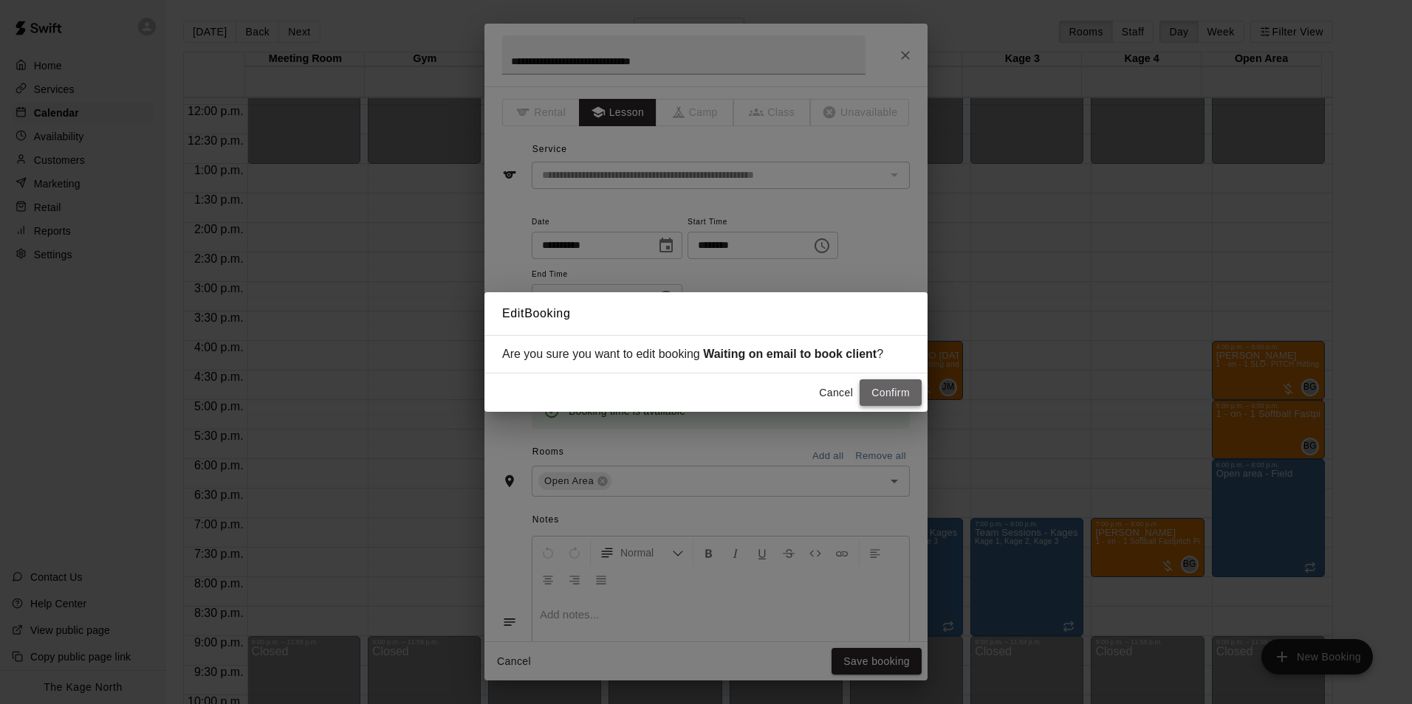
click at [893, 396] on button "Confirm" at bounding box center [890, 392] width 62 height 27
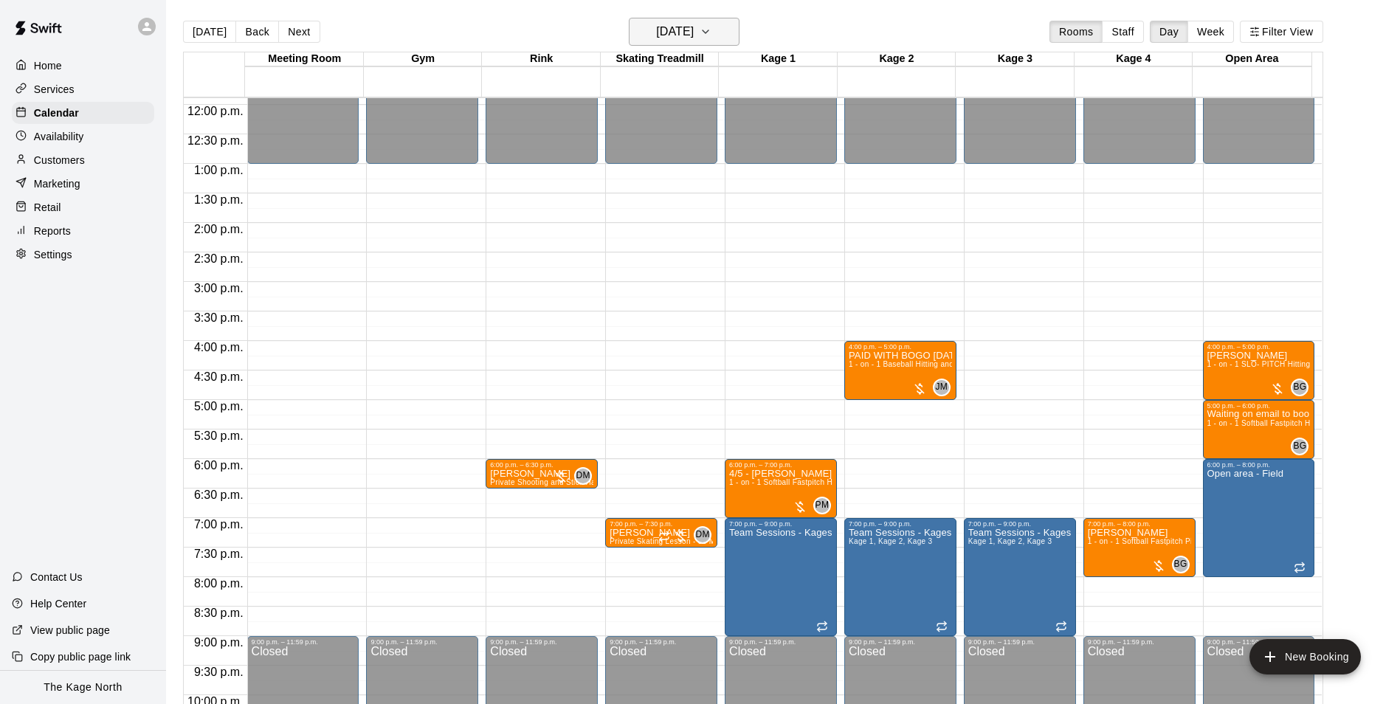
click at [712, 38] on icon "button" at bounding box center [706, 32] width 12 height 18
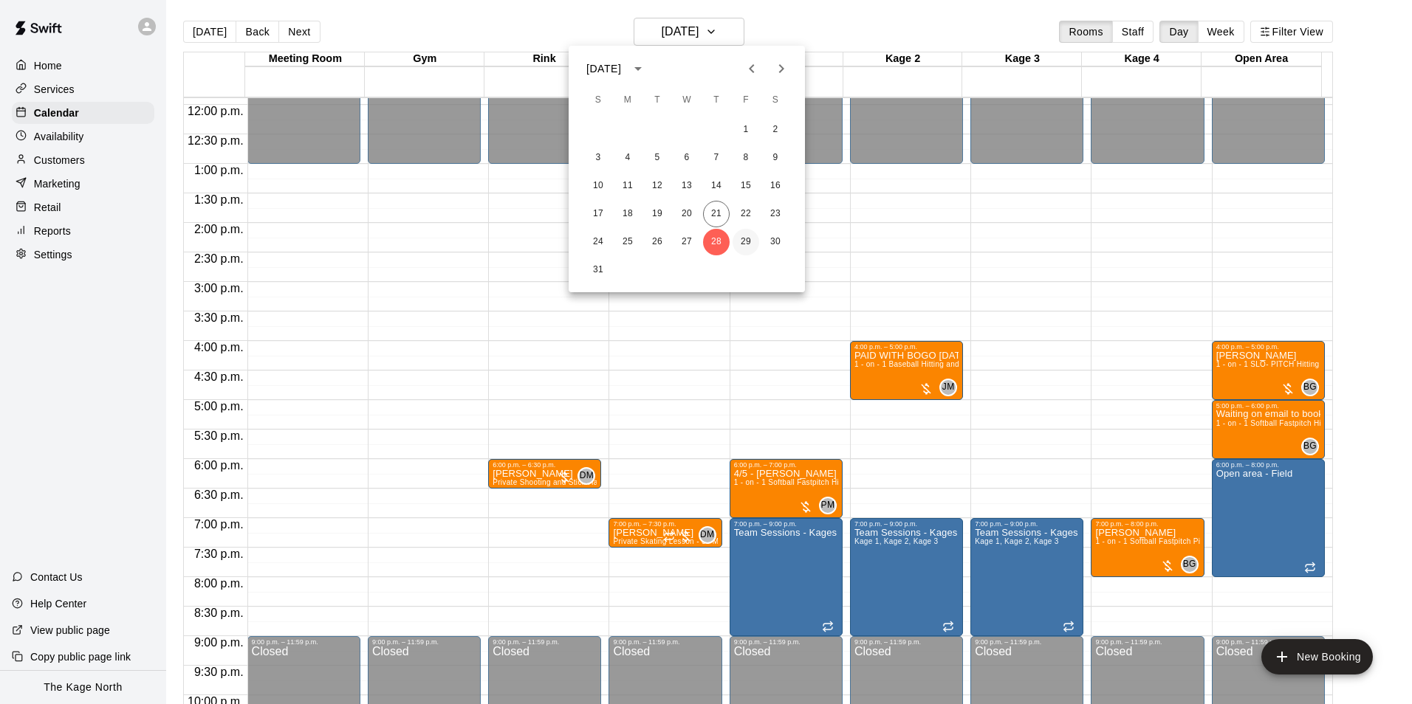
click at [744, 244] on button "29" at bounding box center [745, 242] width 27 height 27
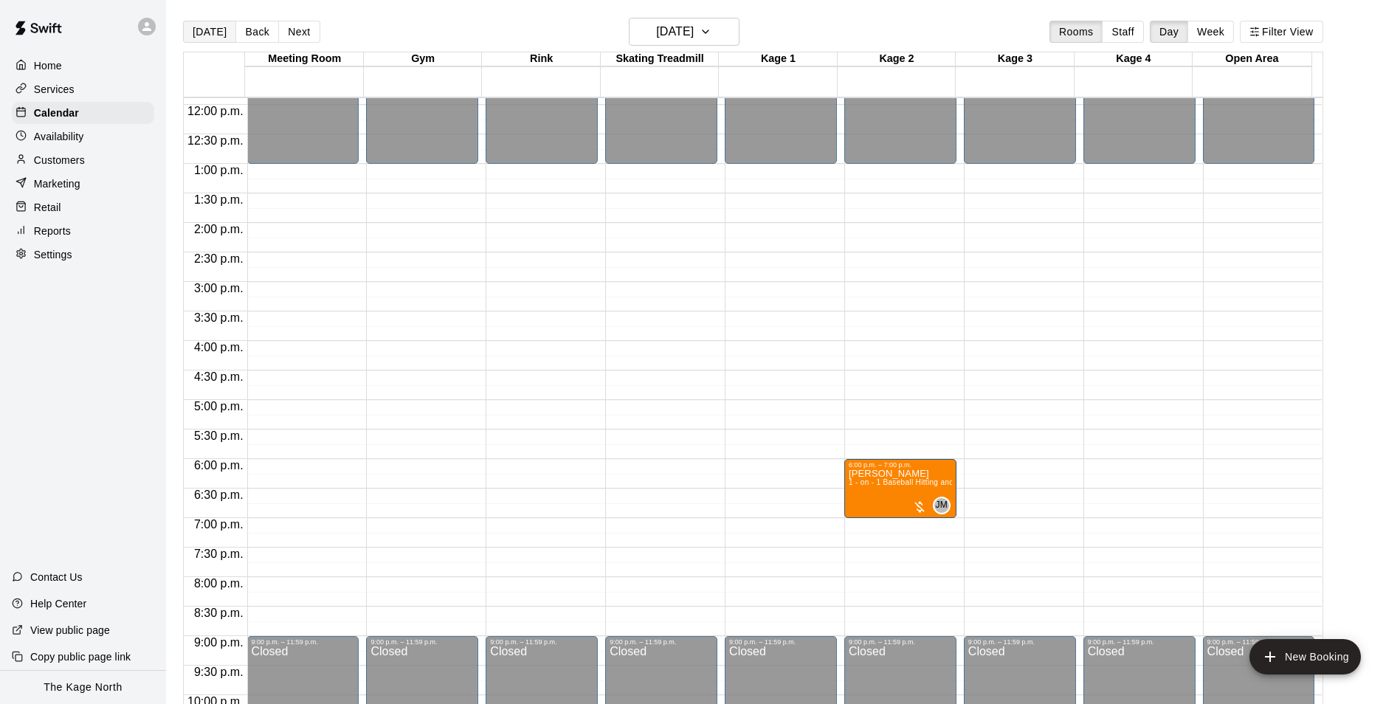
click at [207, 31] on button "[DATE]" at bounding box center [209, 32] width 53 height 22
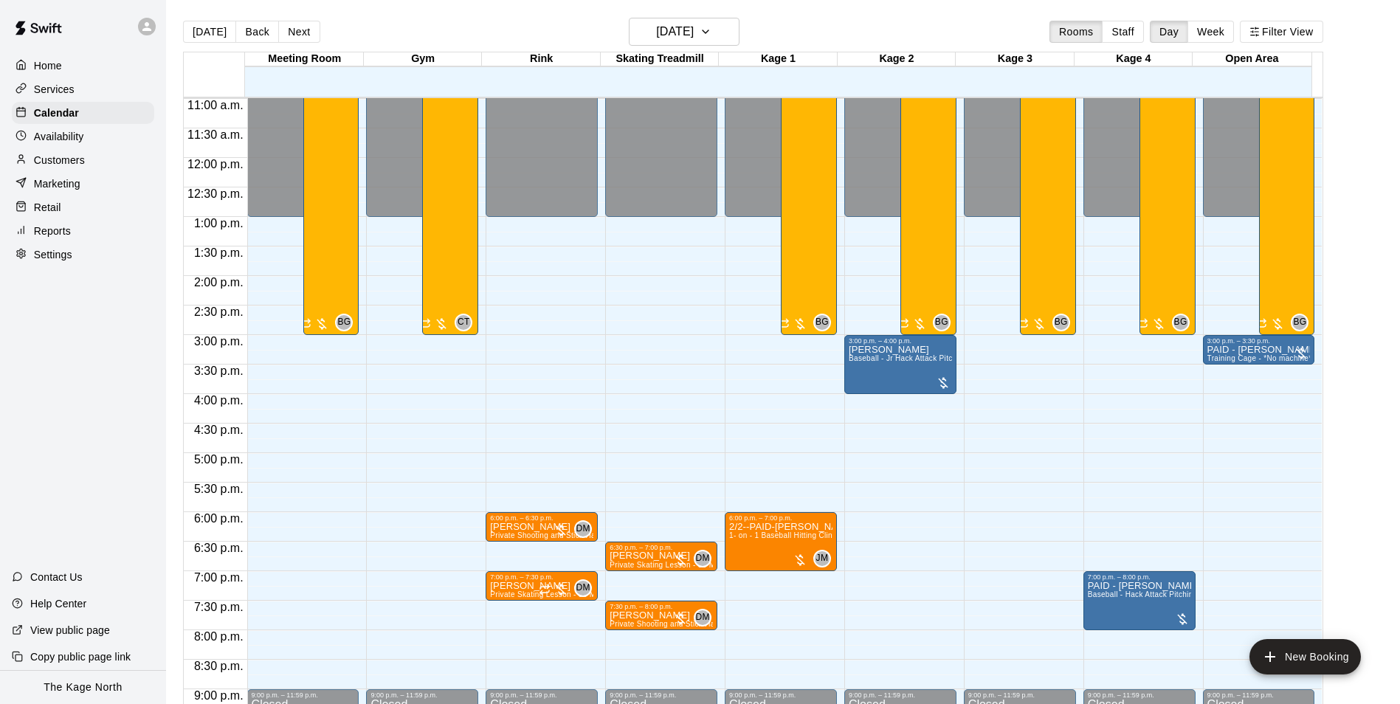
scroll to position [648, 0]
